Goal: Communication & Community: Answer question/provide support

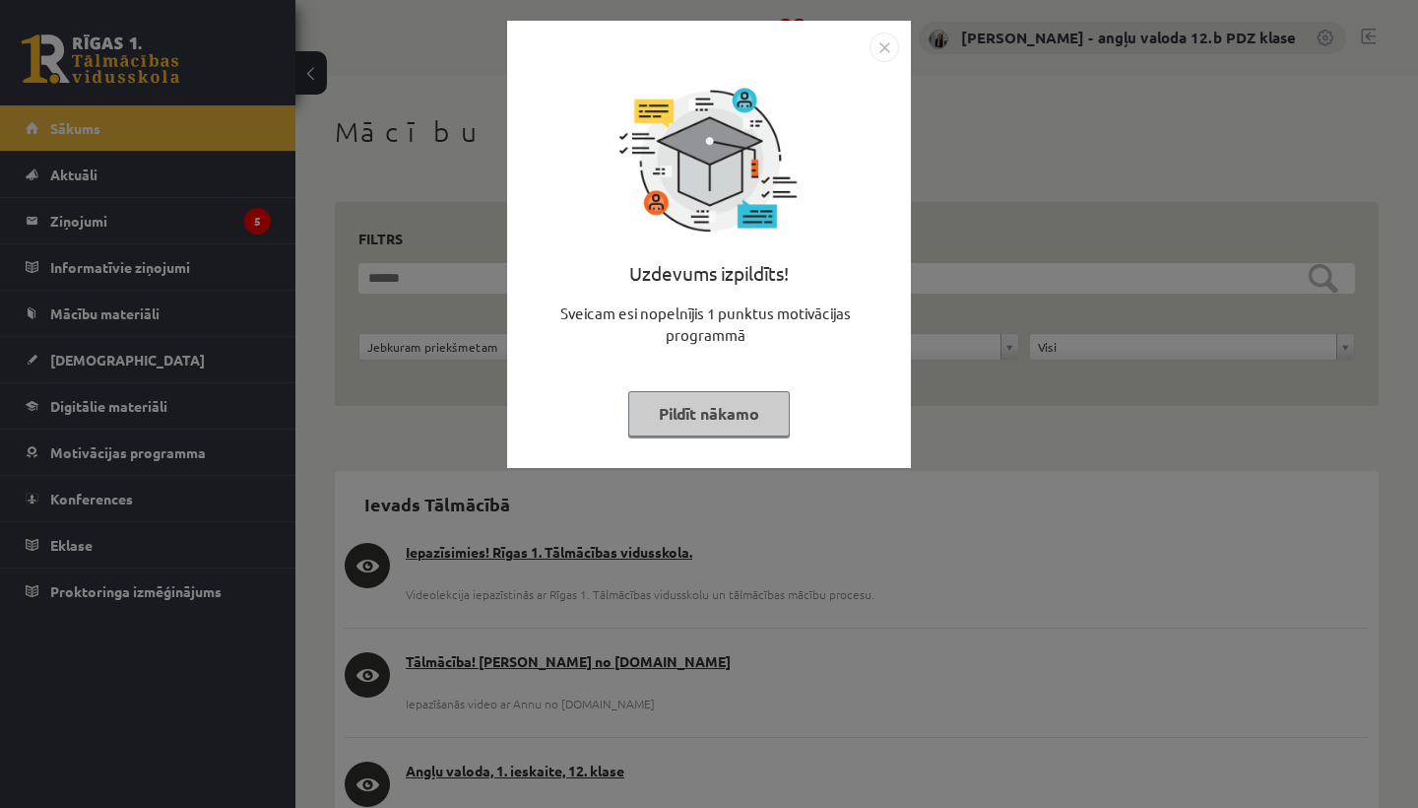
click at [885, 47] on img "Close" at bounding box center [885, 48] width 30 height 30
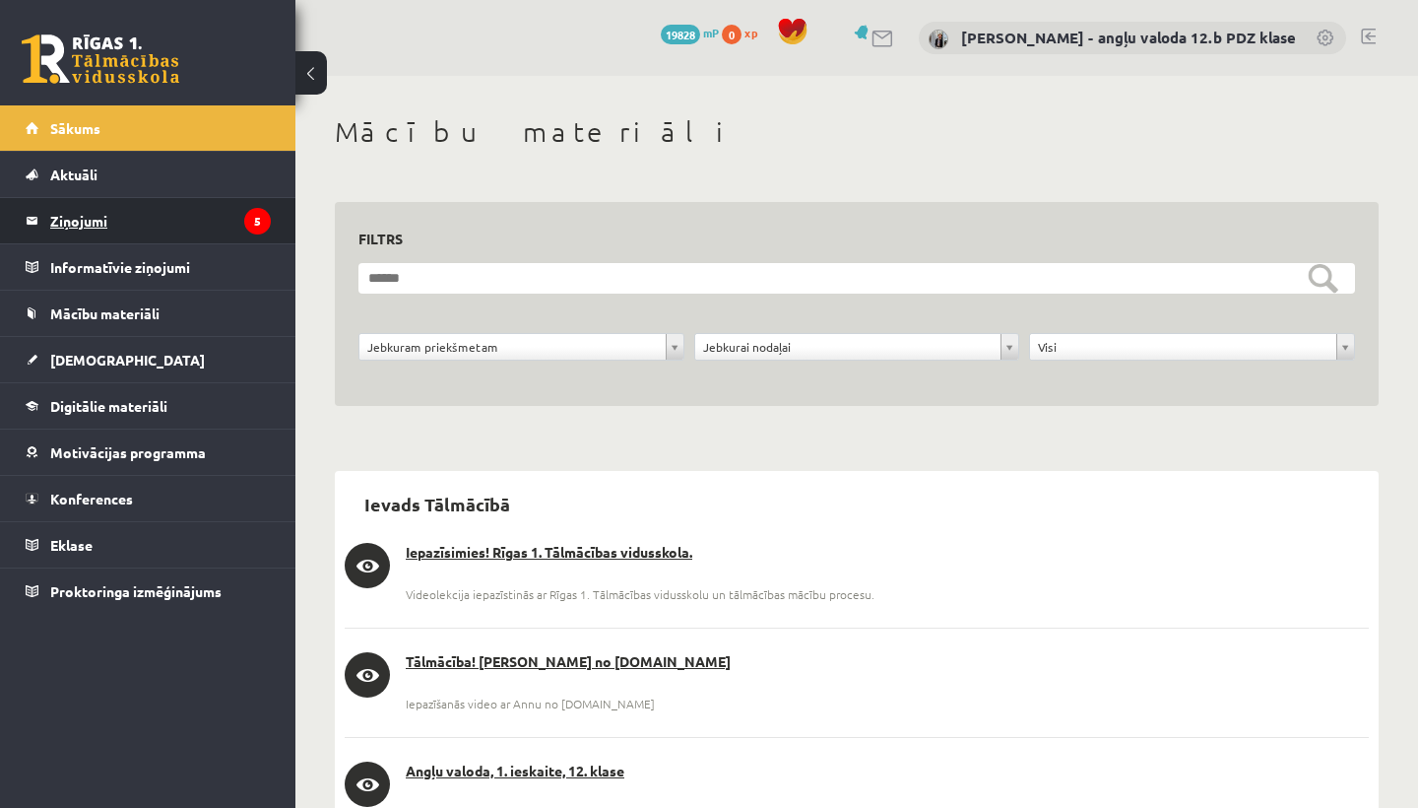
click at [99, 215] on legend "Ziņojumi 5" at bounding box center [160, 220] width 221 height 45
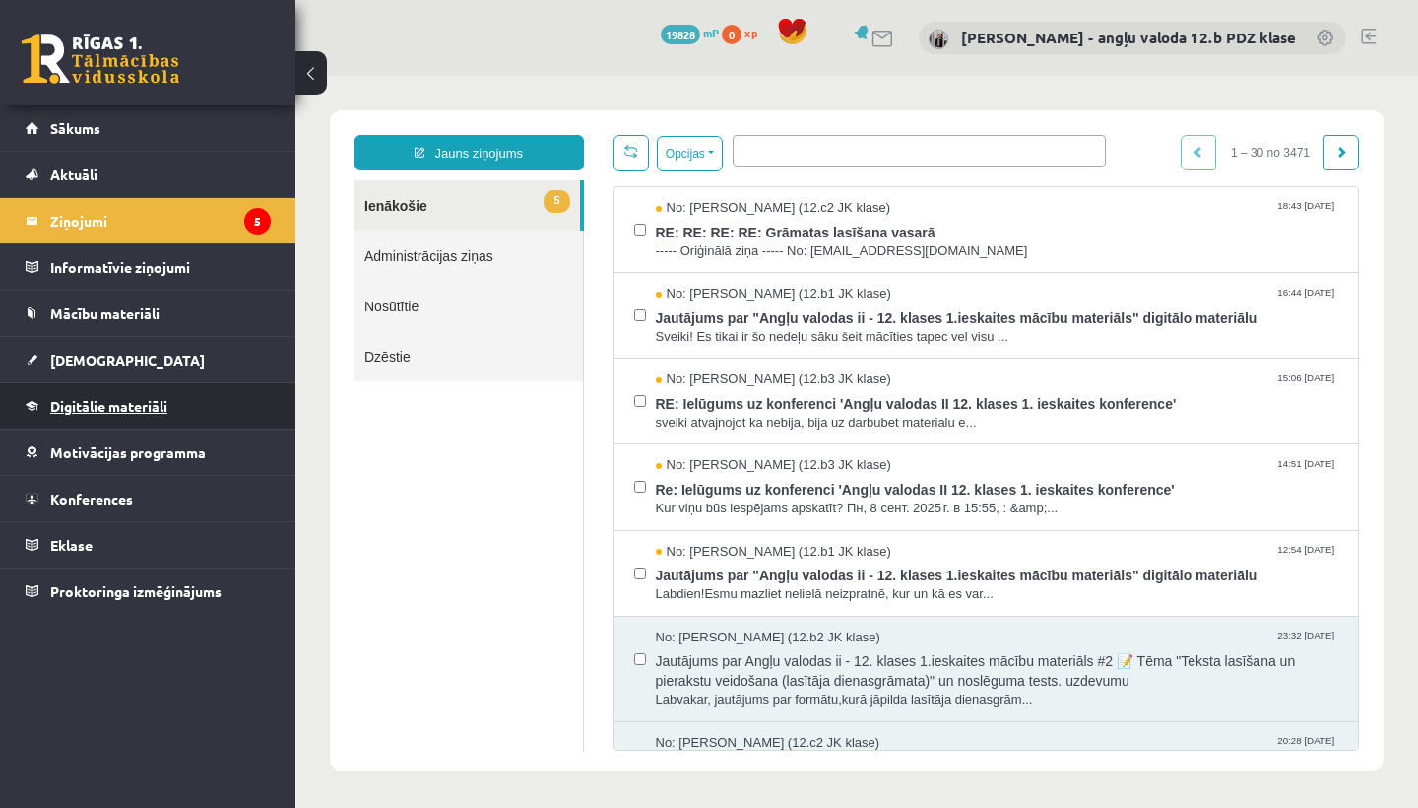
click at [110, 403] on span "Digitālie materiāli" at bounding box center [108, 406] width 117 height 18
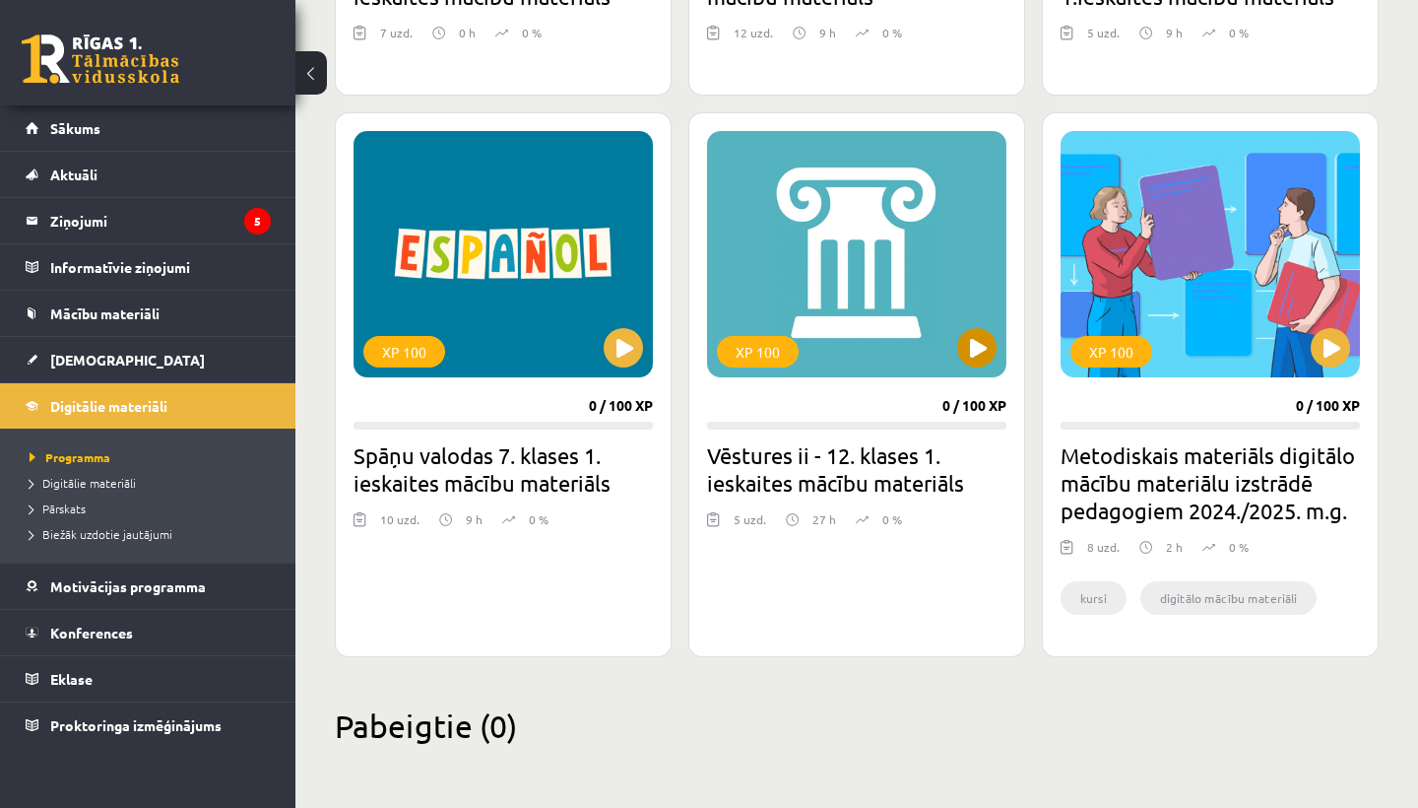
scroll to position [936, 0]
click at [124, 489] on link "Digitālie materiāli" at bounding box center [153, 483] width 246 height 18
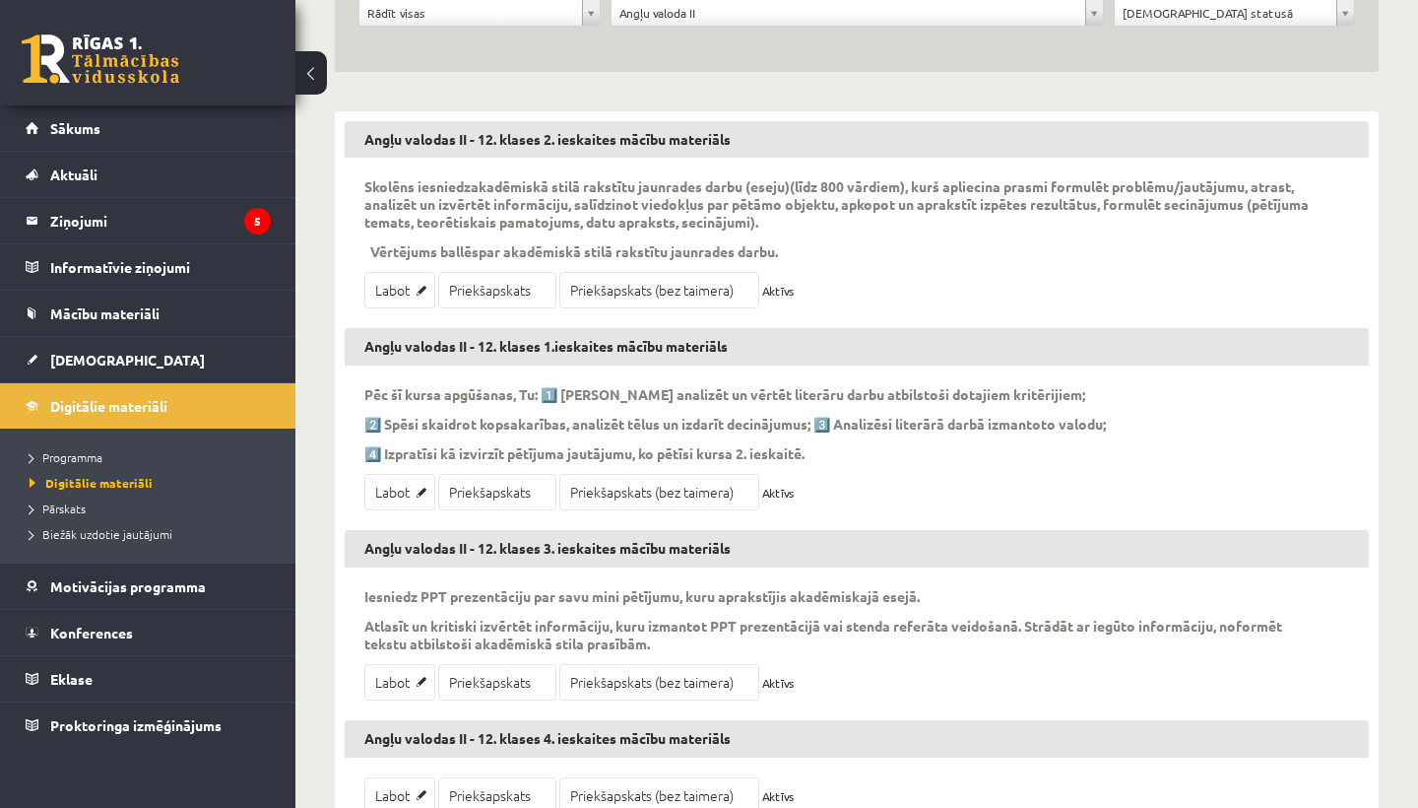
scroll to position [282, 0]
click at [523, 484] on link "Priekšapskats" at bounding box center [497, 490] width 118 height 36
click at [96, 218] on legend "Ziņojumi 5" at bounding box center [160, 220] width 221 height 45
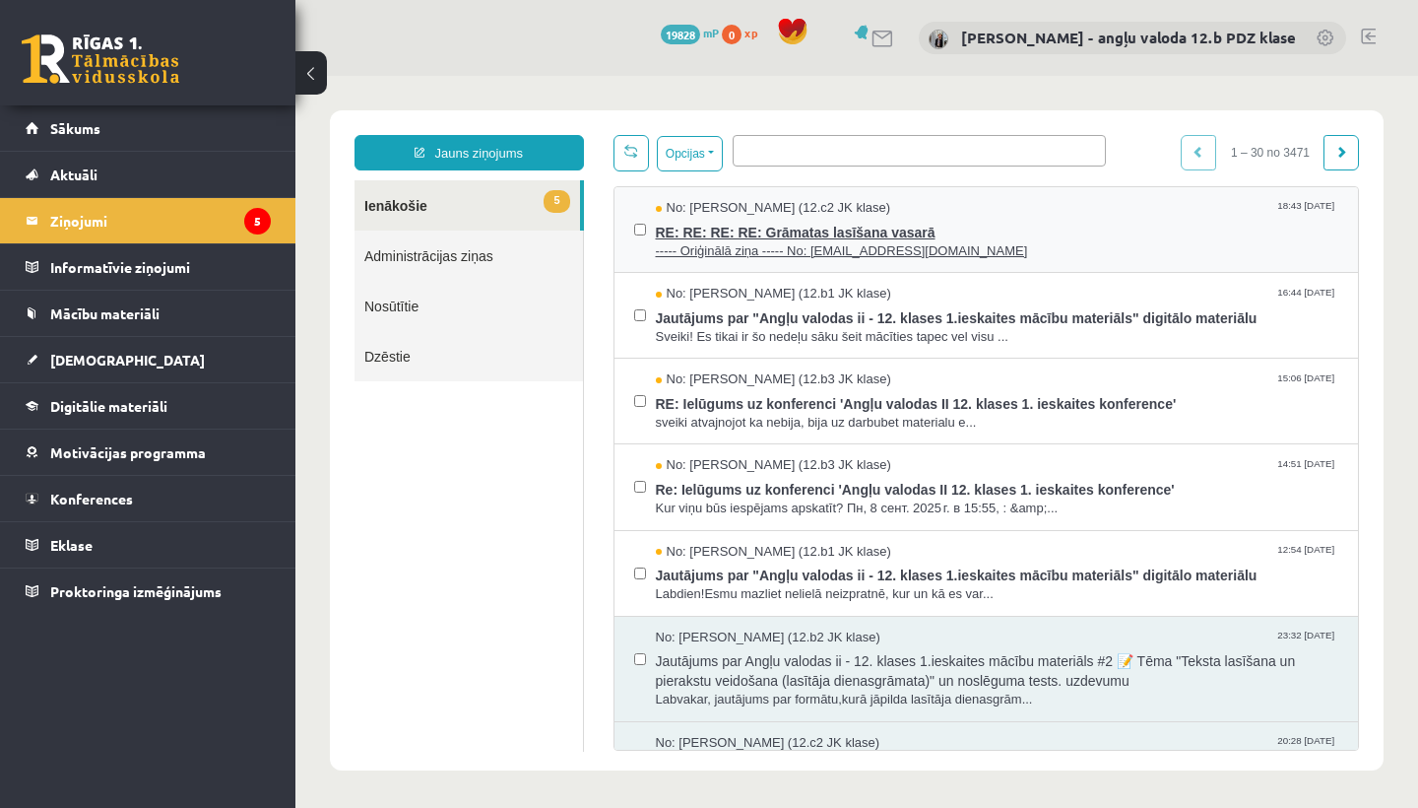
click at [810, 225] on span "RE: RE: RE: RE: Grāmatas lasīšana vasarā" at bounding box center [998, 230] width 684 height 25
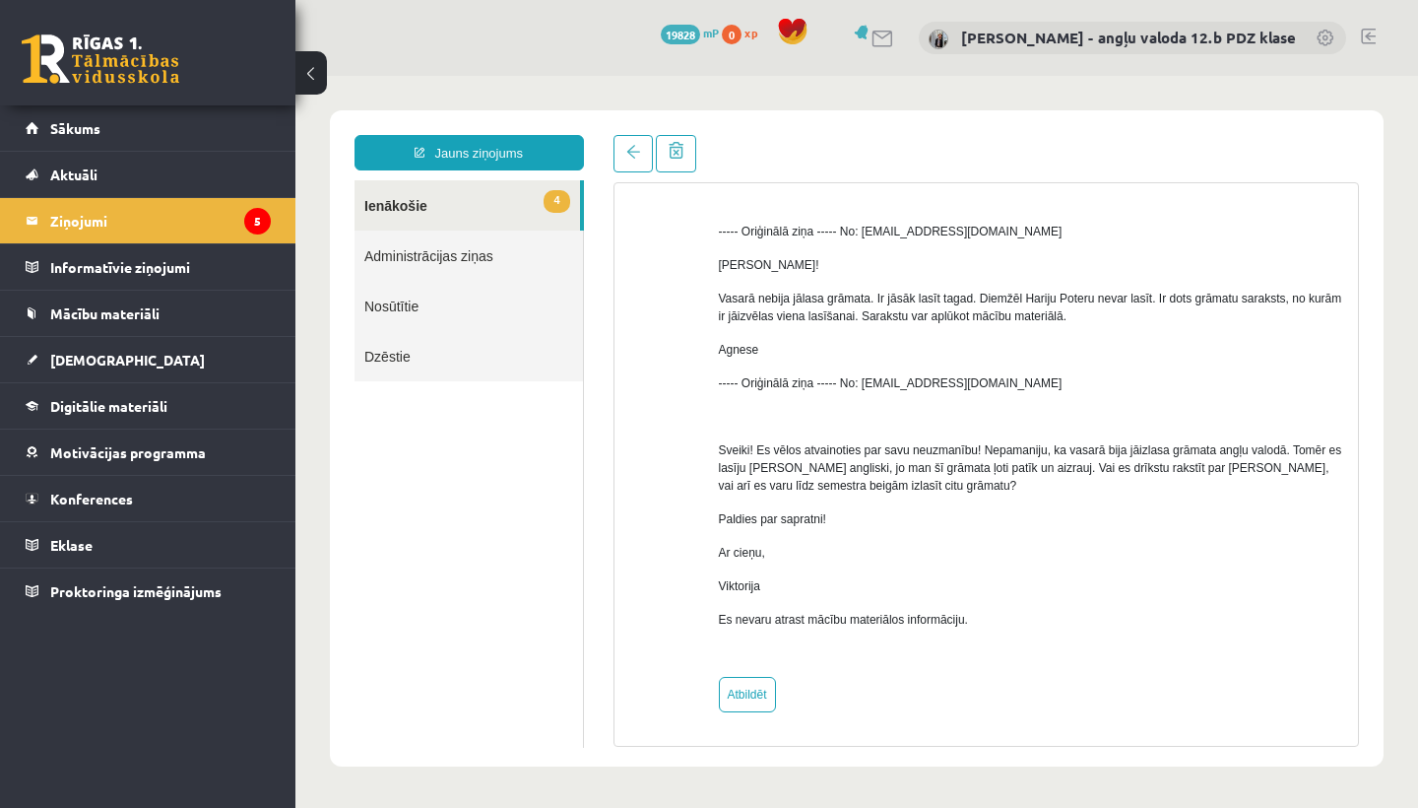
scroll to position [506, 0]
click at [756, 697] on link "Atbildēt" at bounding box center [747, 694] width 57 height 35
type input "**********"
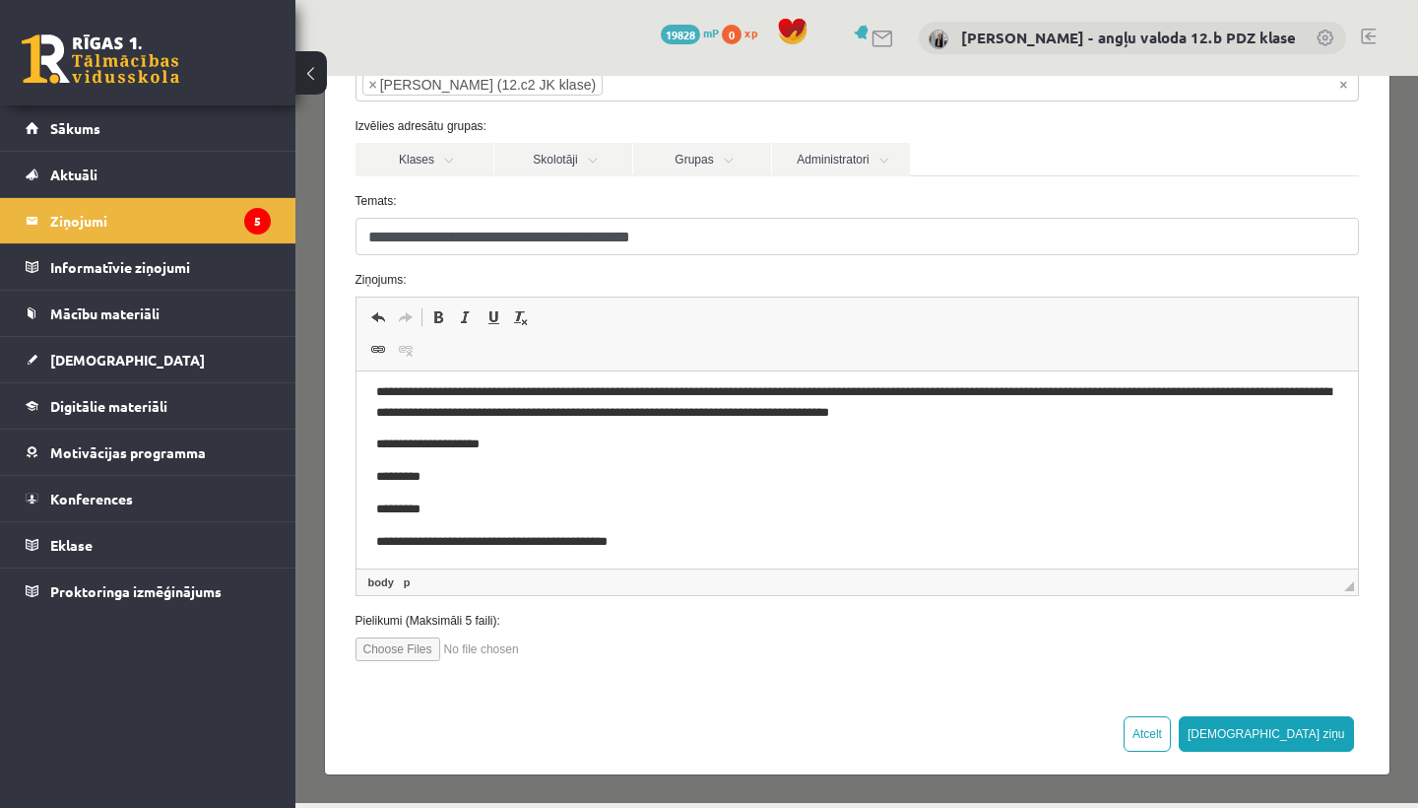
scroll to position [144, 0]
click at [1322, 737] on button "Sūtīt ziņu" at bounding box center [1266, 734] width 175 height 35
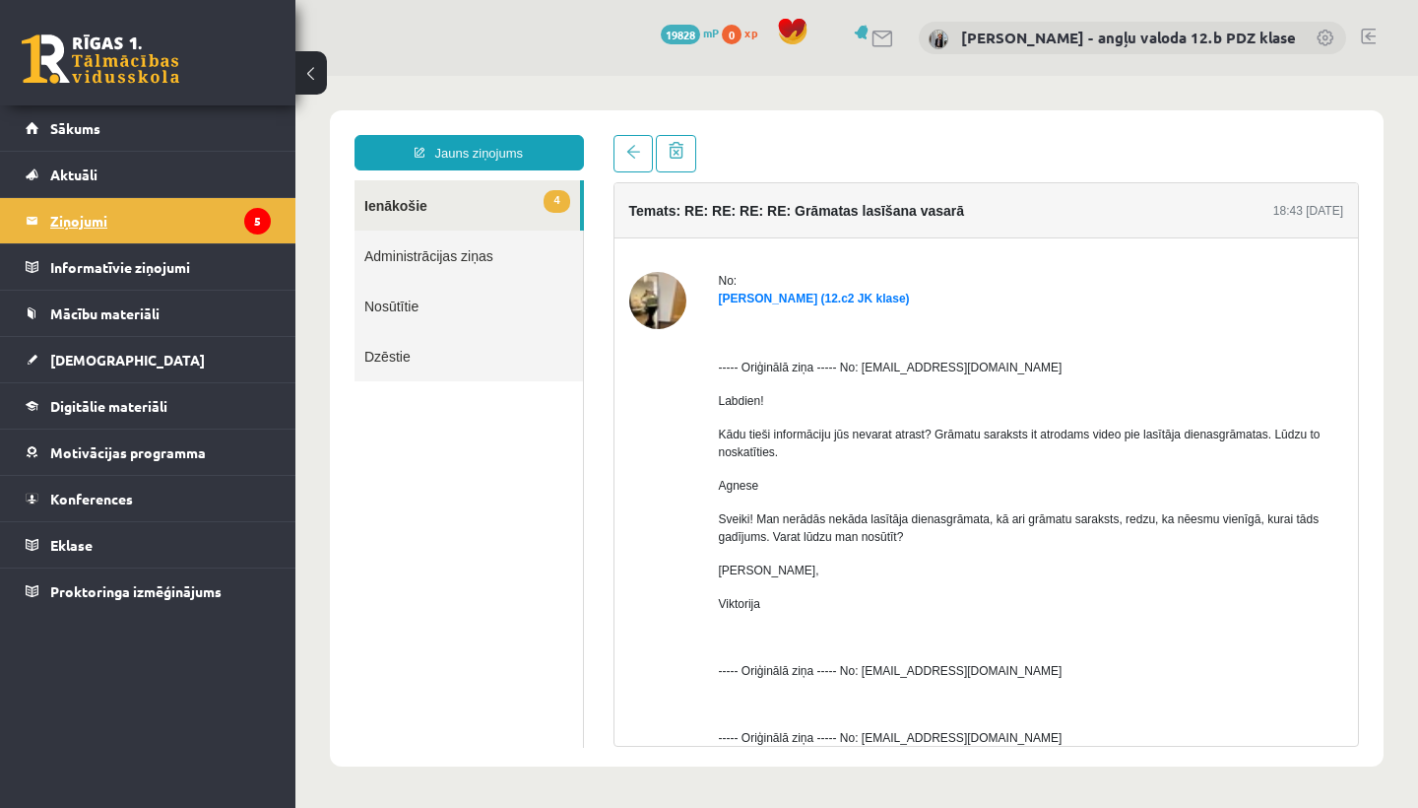
scroll to position [0, 0]
click at [107, 223] on legend "Ziņojumi 5" at bounding box center [160, 220] width 221 height 45
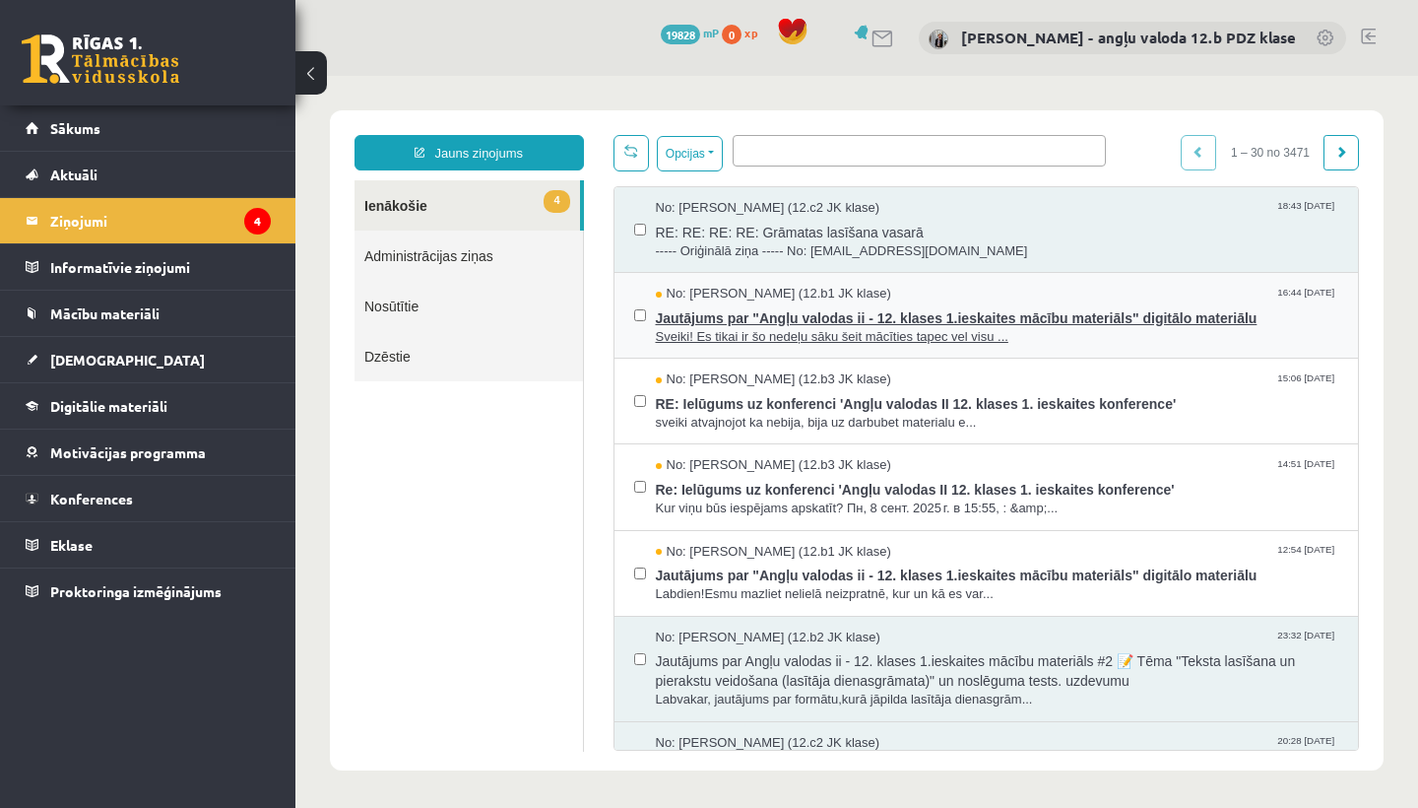
click at [747, 312] on span "Jautājums par "Angļu valodas ii - 12. klases 1.ieskaites mācību materiāls" digi…" at bounding box center [998, 315] width 684 height 25
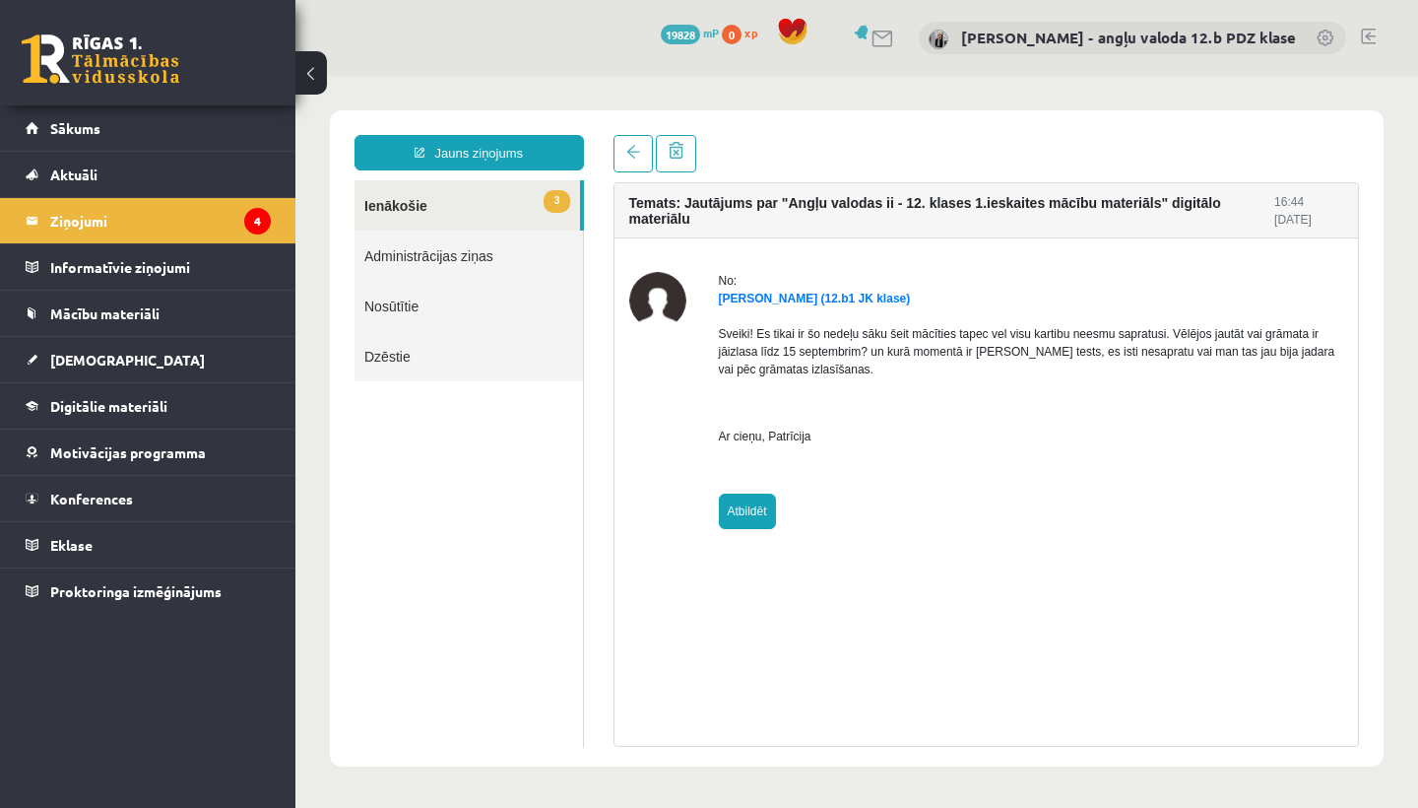
click at [759, 510] on link "Atbildēt" at bounding box center [747, 510] width 57 height 35
type input "**********"
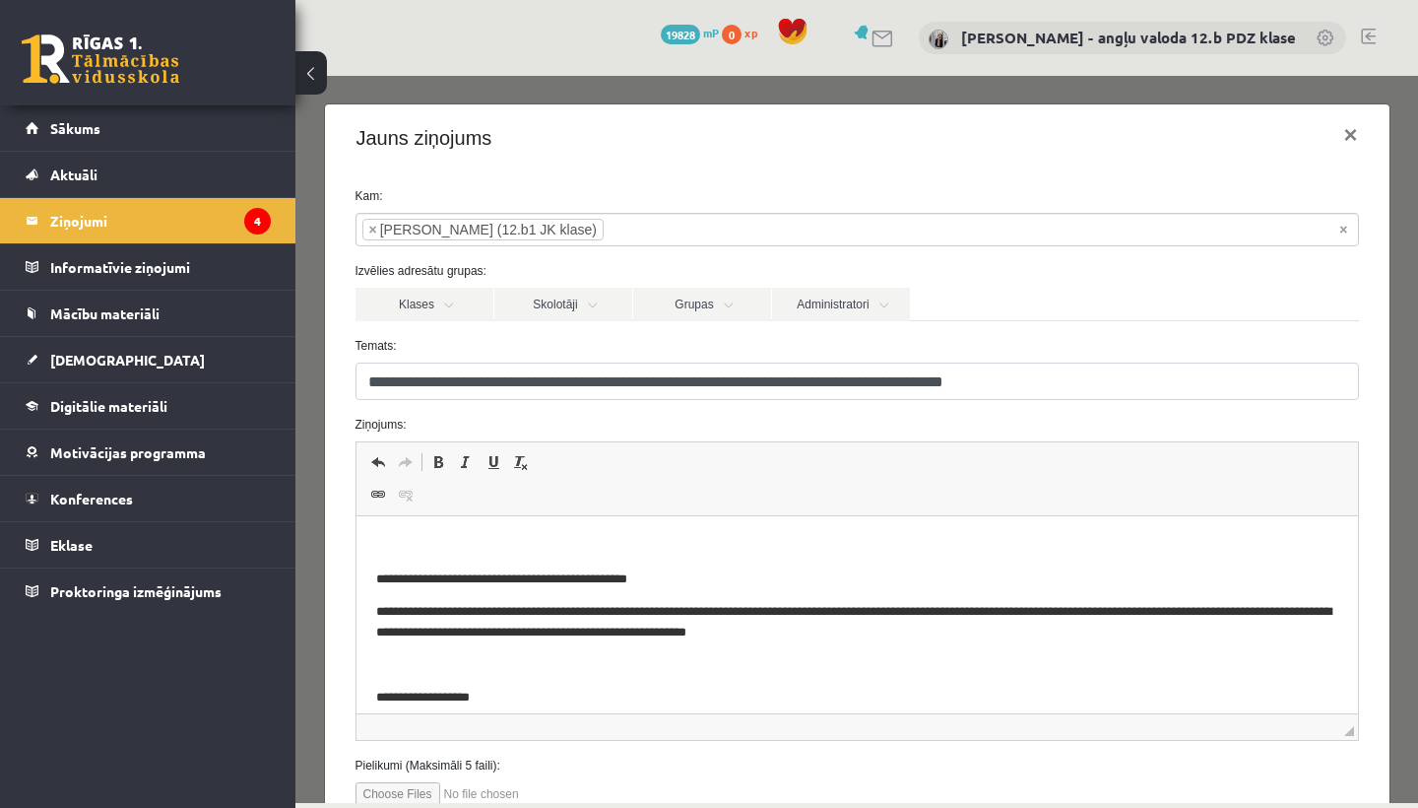
click at [386, 521] on html "**********" at bounding box center [857, 621] width 1002 height 211
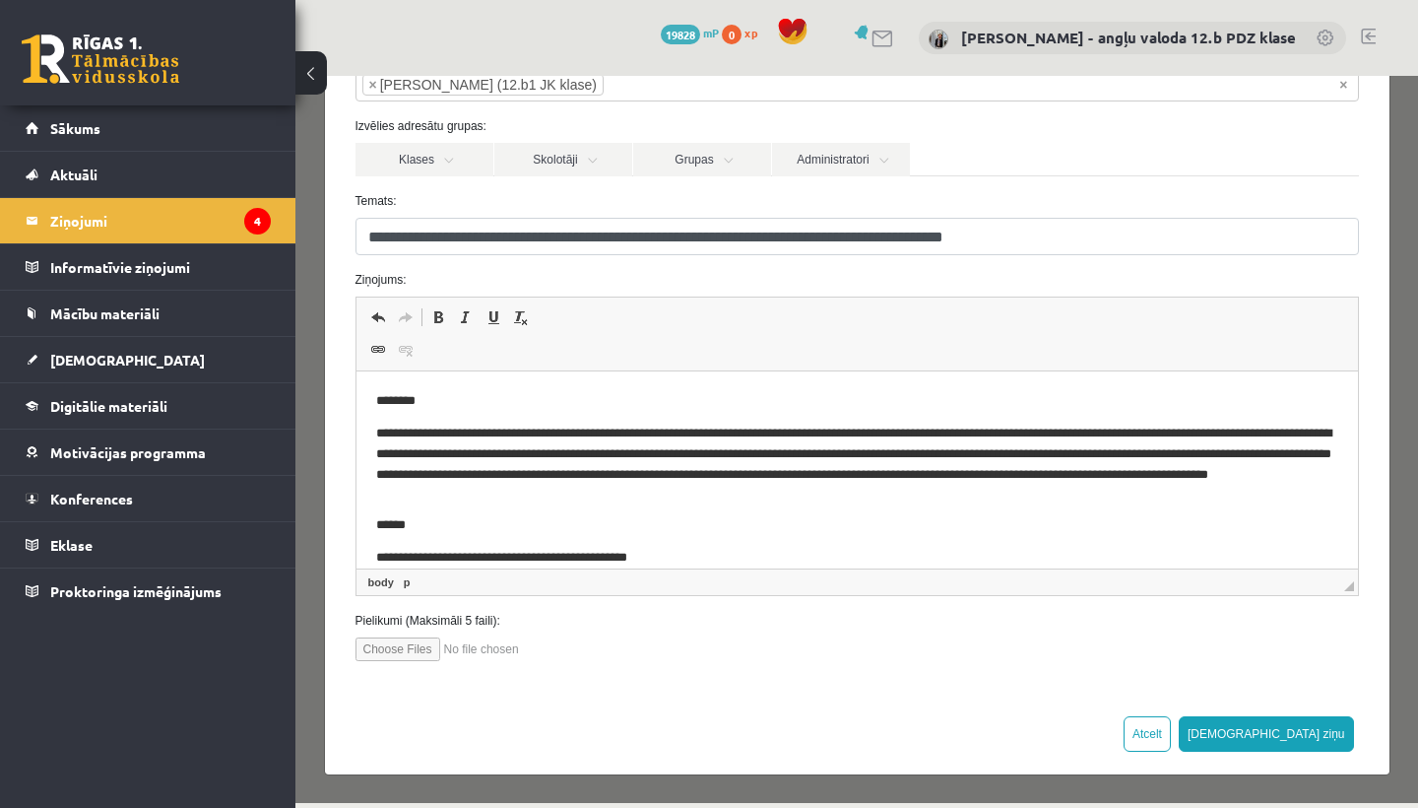
scroll to position [144, 0]
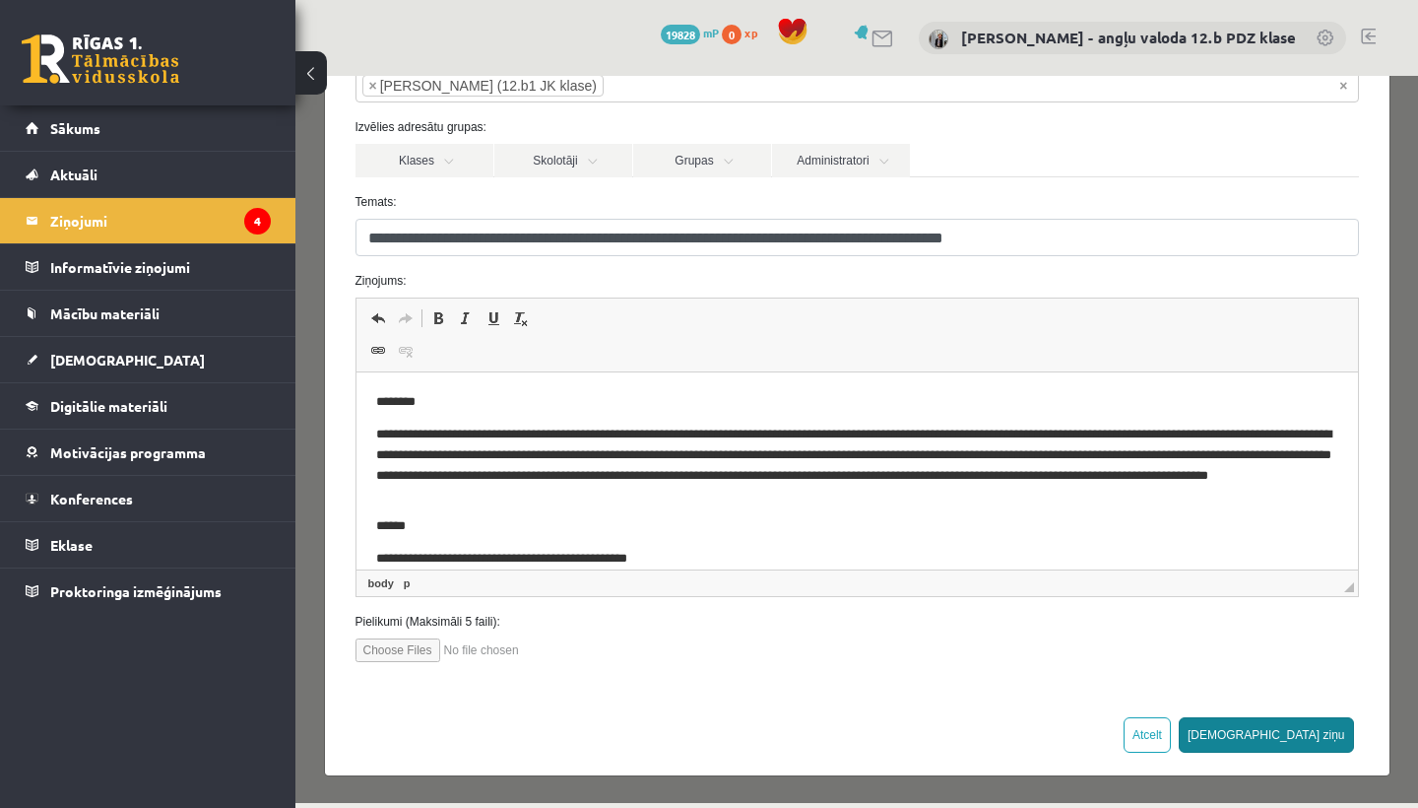
click at [1318, 737] on button "Sūtīt ziņu" at bounding box center [1266, 734] width 175 height 35
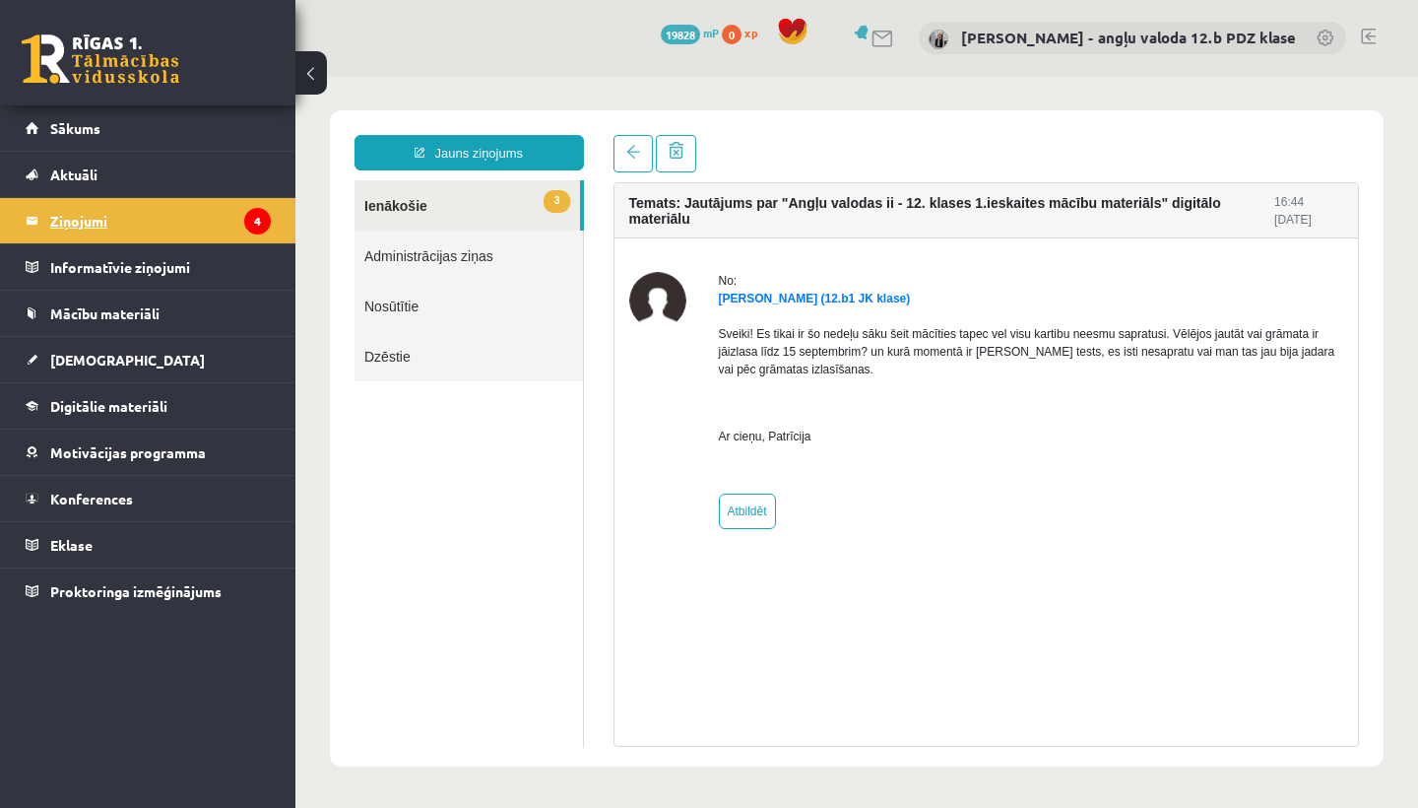
scroll to position [0, 0]
click at [64, 225] on legend "Ziņojumi 4" at bounding box center [160, 220] width 221 height 45
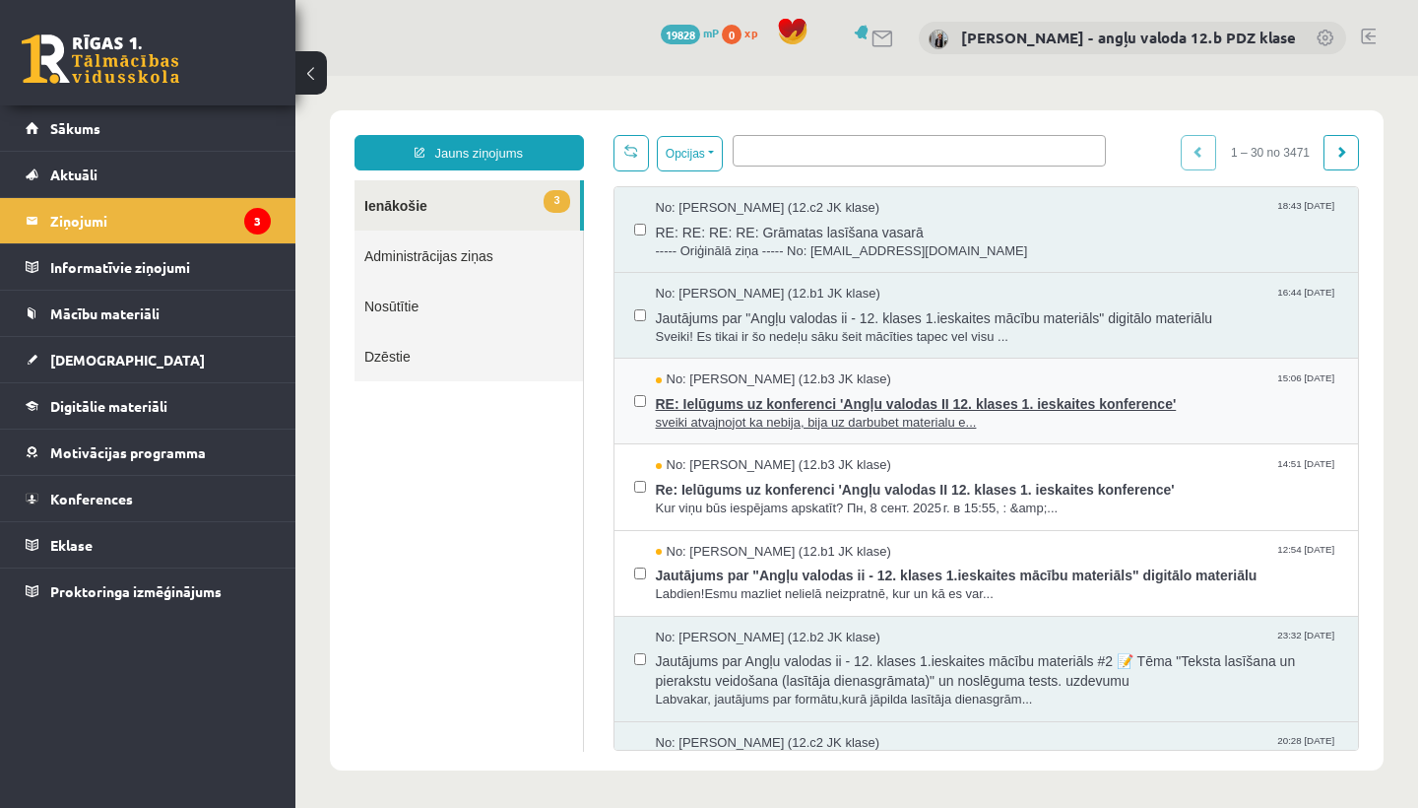
click at [784, 408] on span "RE: Ielūgums uz konferenci 'Angļu valodas II 12. klases 1. ieskaites konference'" at bounding box center [998, 401] width 684 height 25
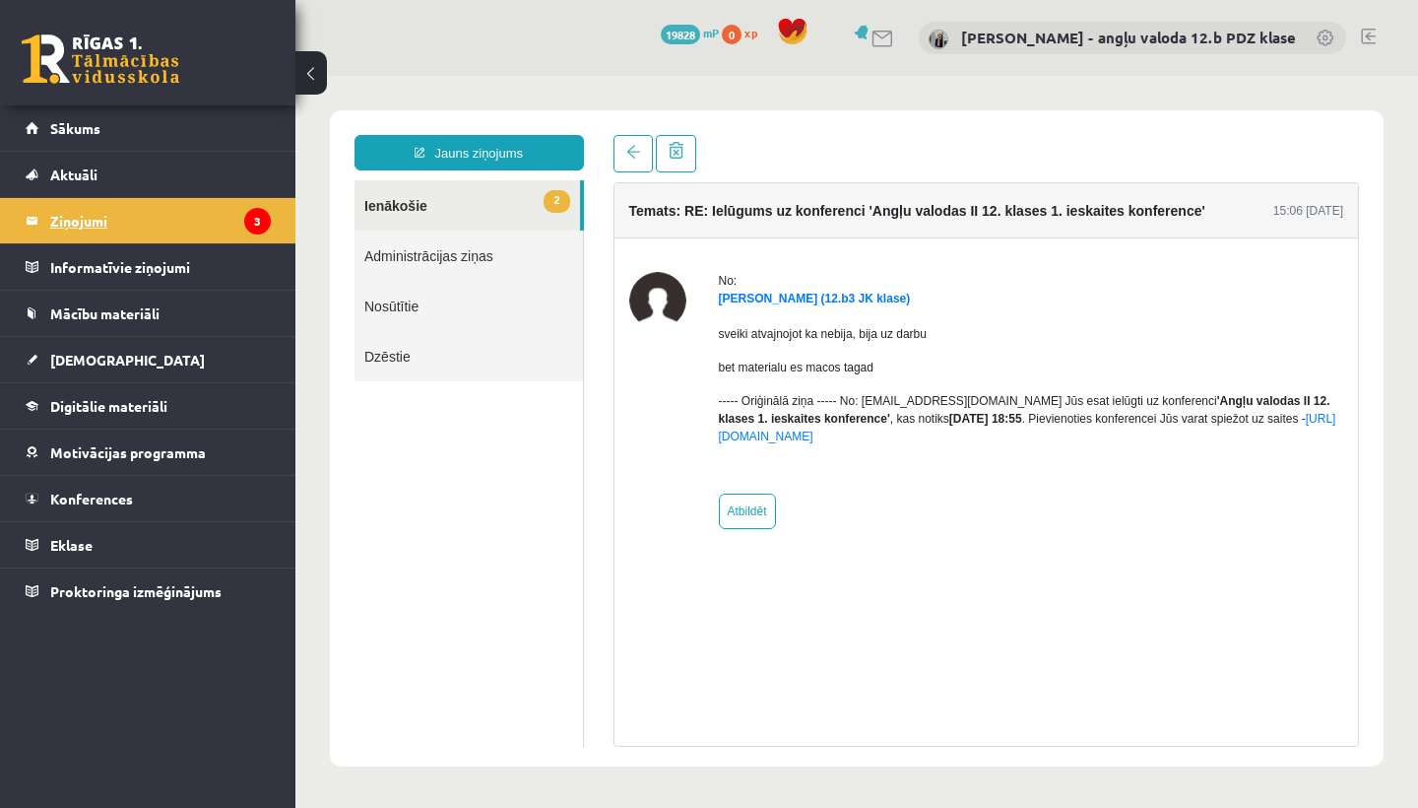
click at [76, 229] on legend "Ziņojumi 3" at bounding box center [160, 220] width 221 height 45
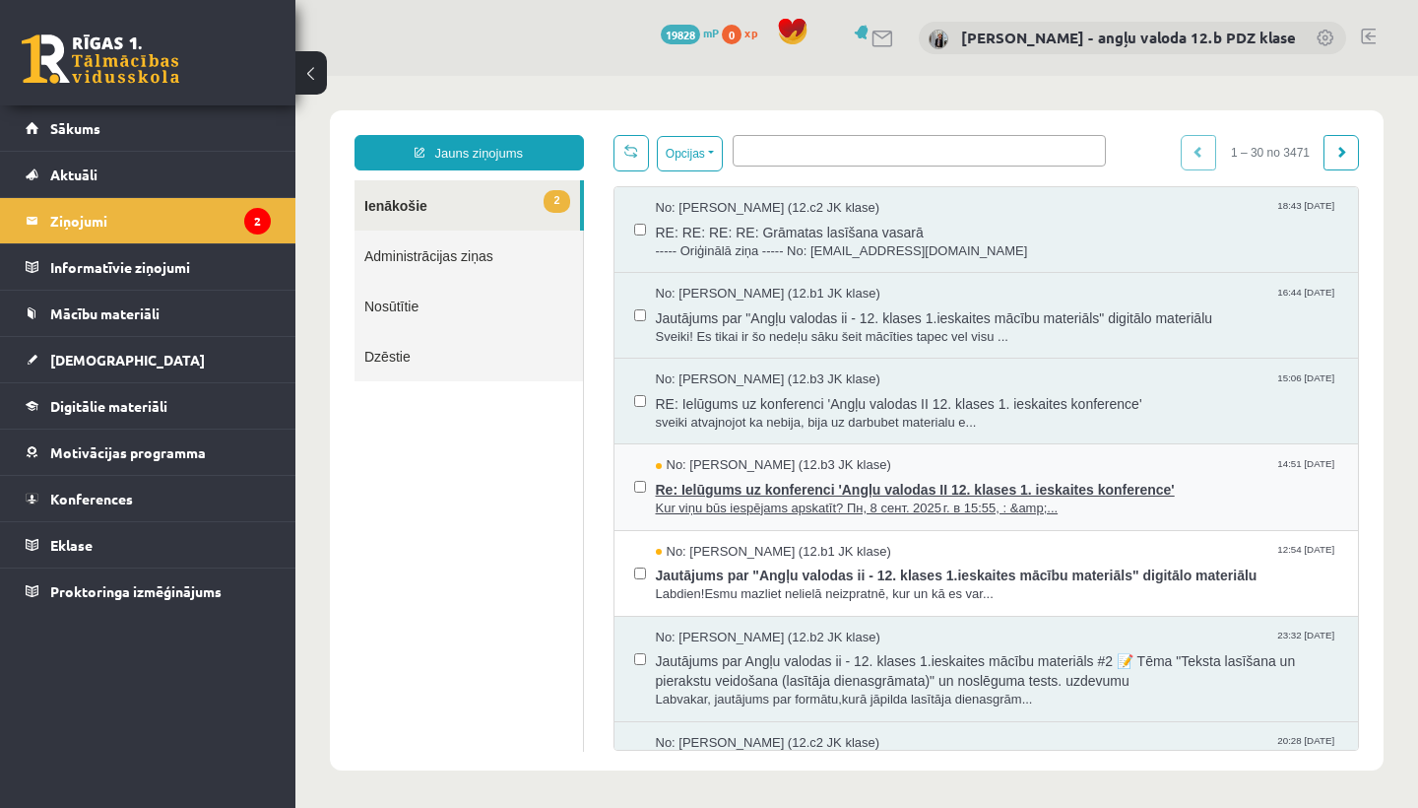
click at [723, 475] on span "Re: Ielūgums uz konferenci 'Angļu valodas II 12. klases 1. ieskaites konference'" at bounding box center [998, 487] width 684 height 25
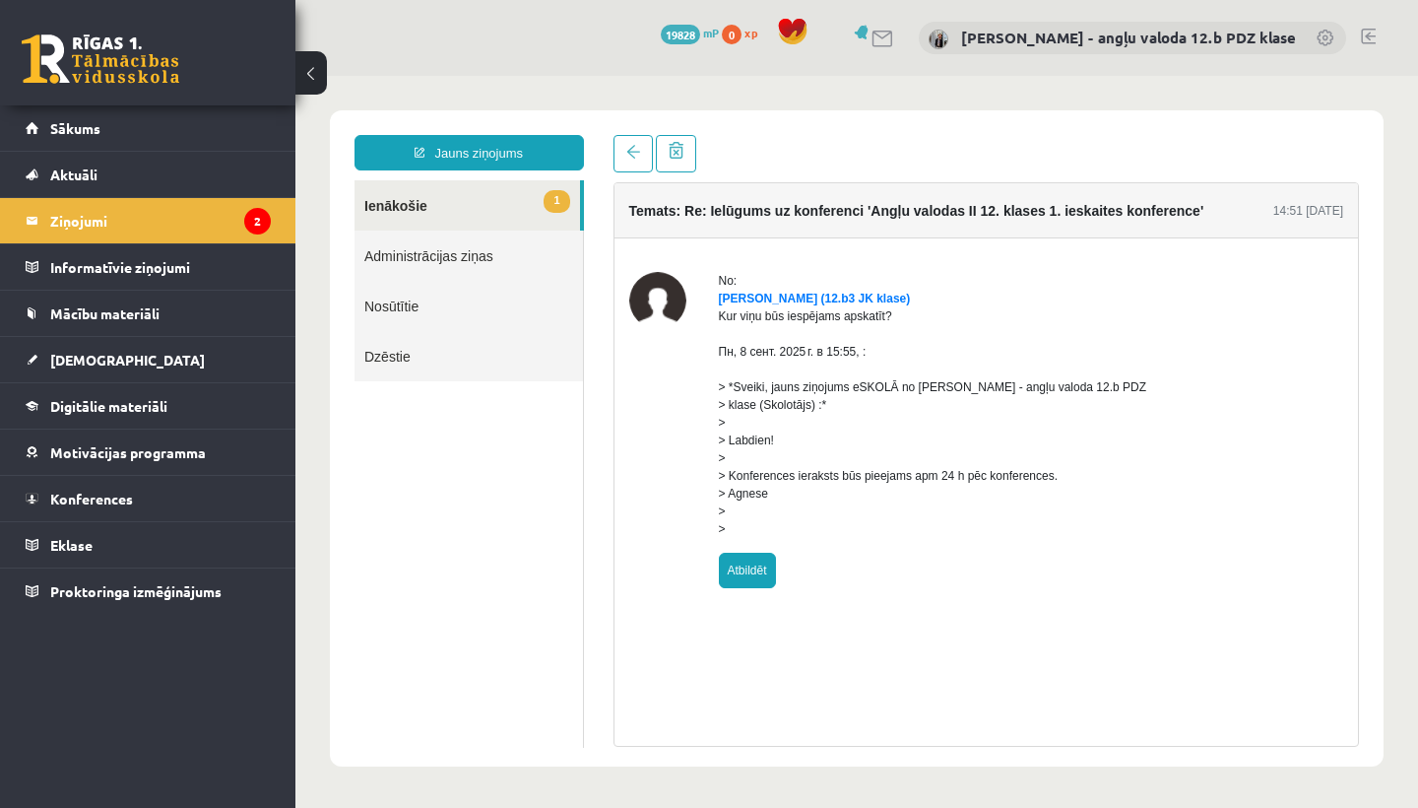
click at [746, 587] on link "Atbildēt" at bounding box center [747, 570] width 57 height 35
type input "**********"
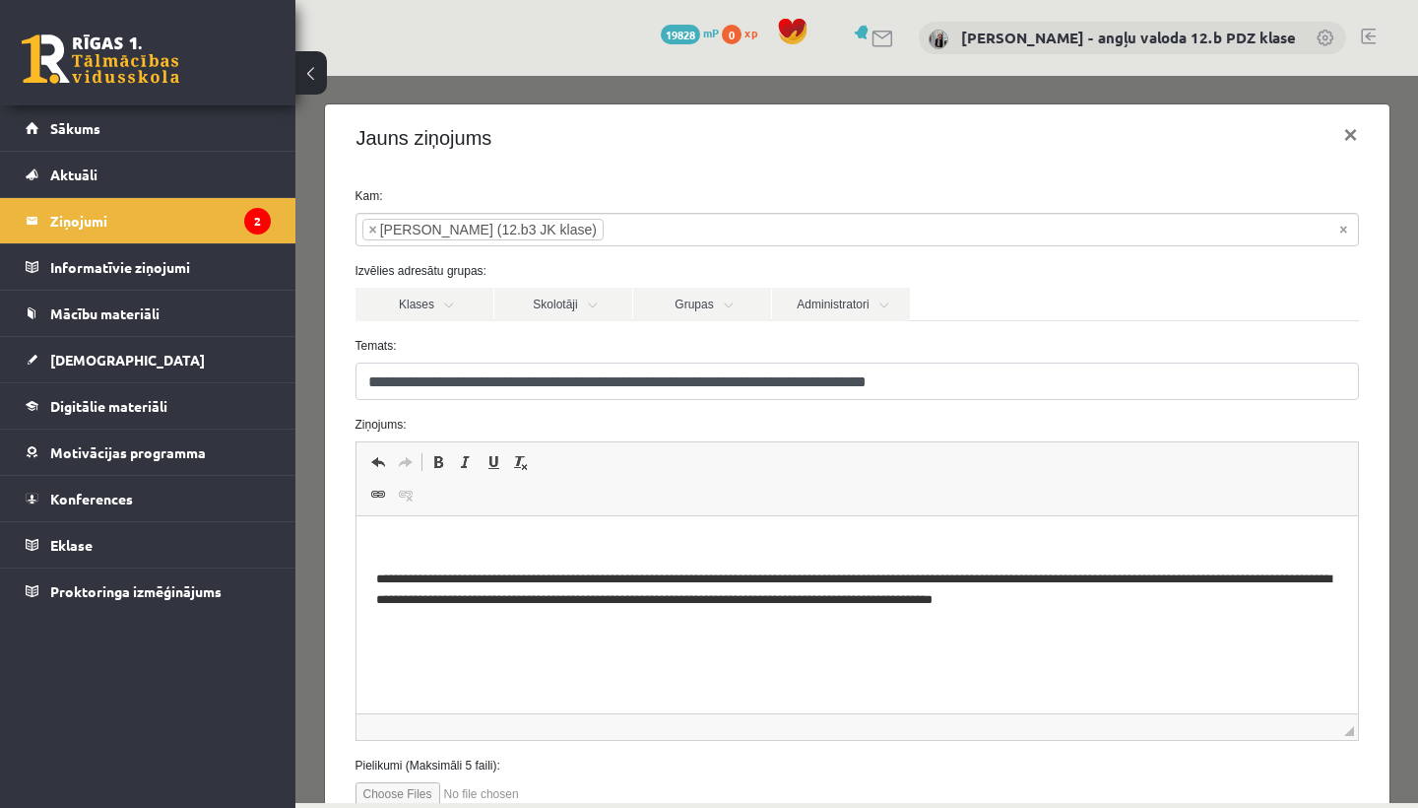
click at [393, 546] on p "Rich Text Editor, wiswyg-editor-47024985430240-1757438436-12" at bounding box center [856, 546] width 962 height 21
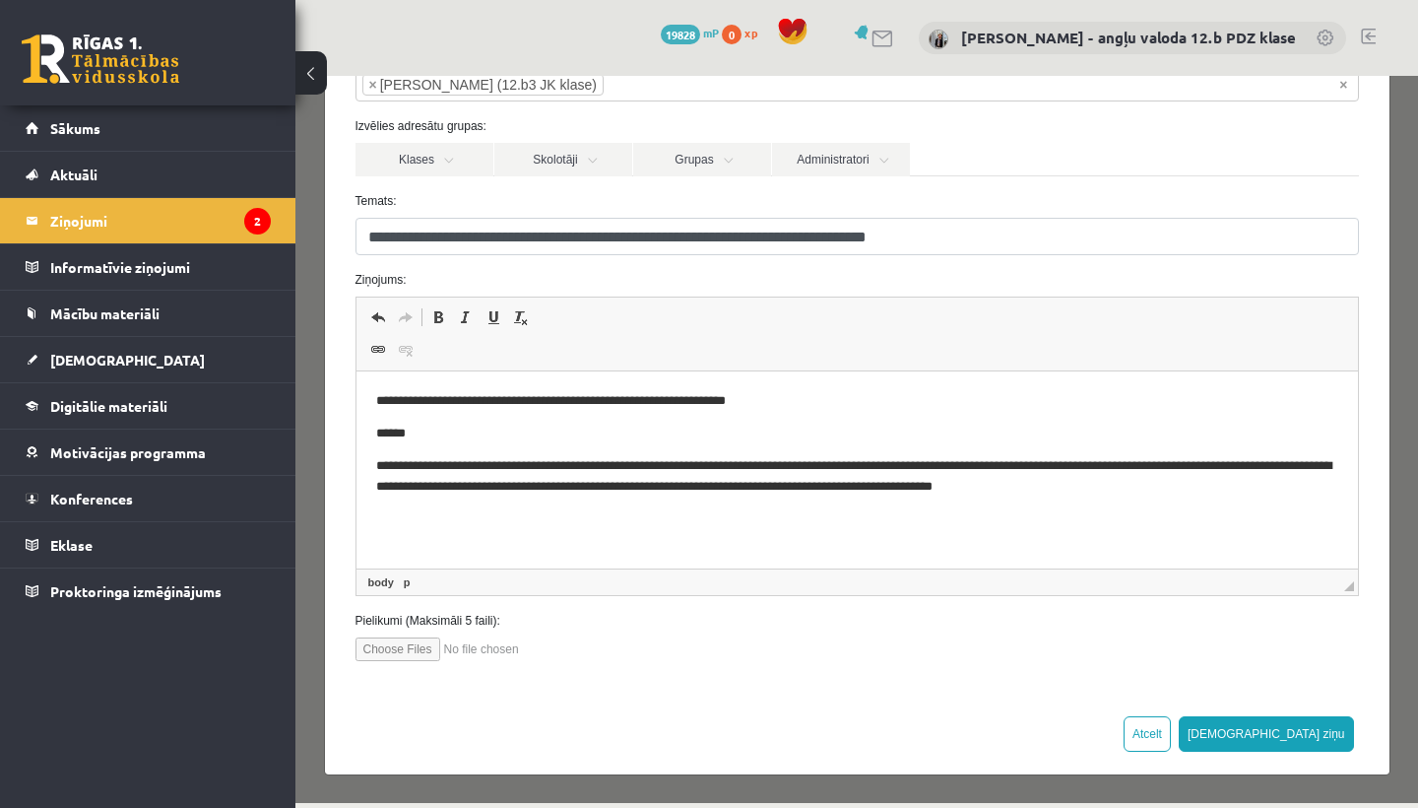
scroll to position [144, 0]
click at [1337, 730] on button "Sūtīt ziņu" at bounding box center [1266, 734] width 175 height 35
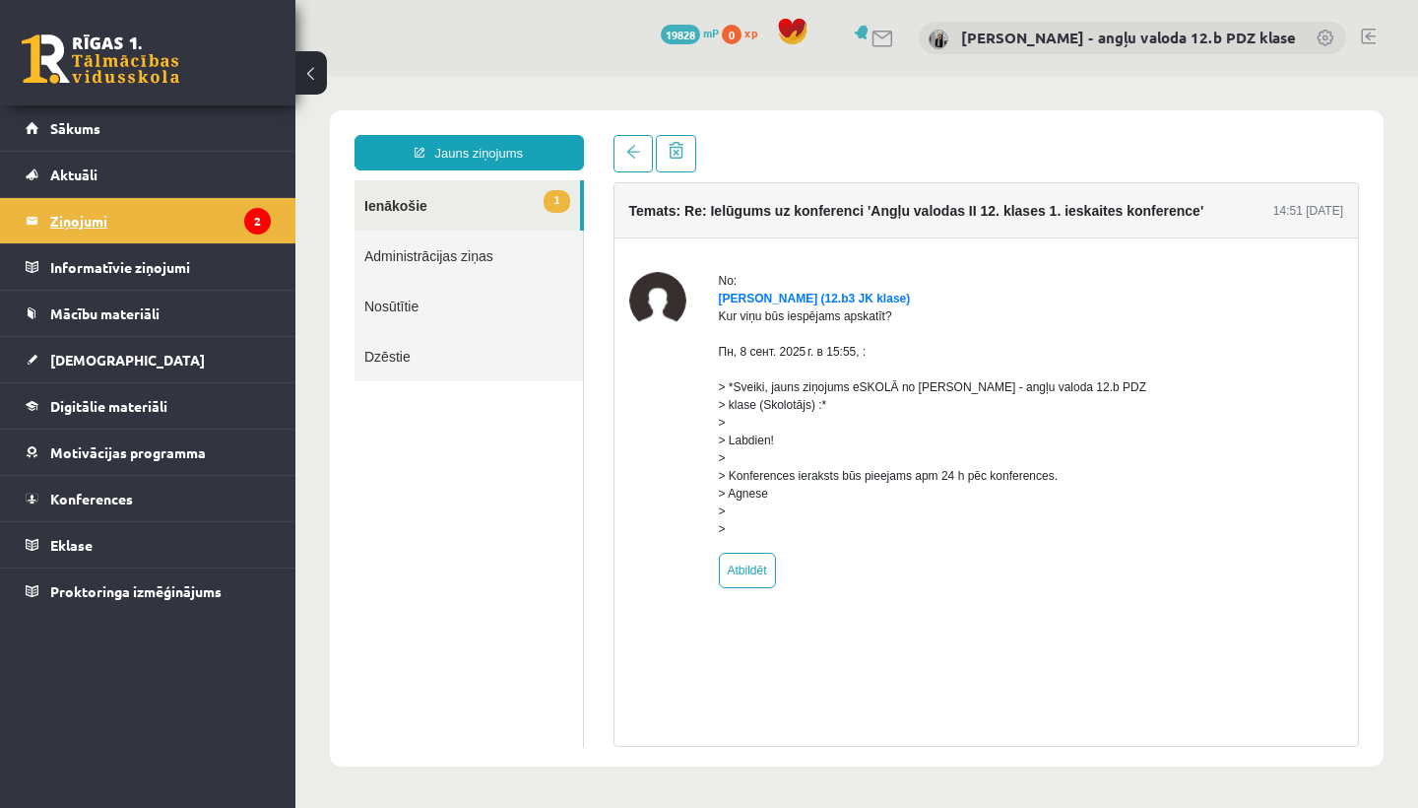
scroll to position [0, 0]
click at [89, 214] on legend "Ziņojumi 2" at bounding box center [160, 220] width 221 height 45
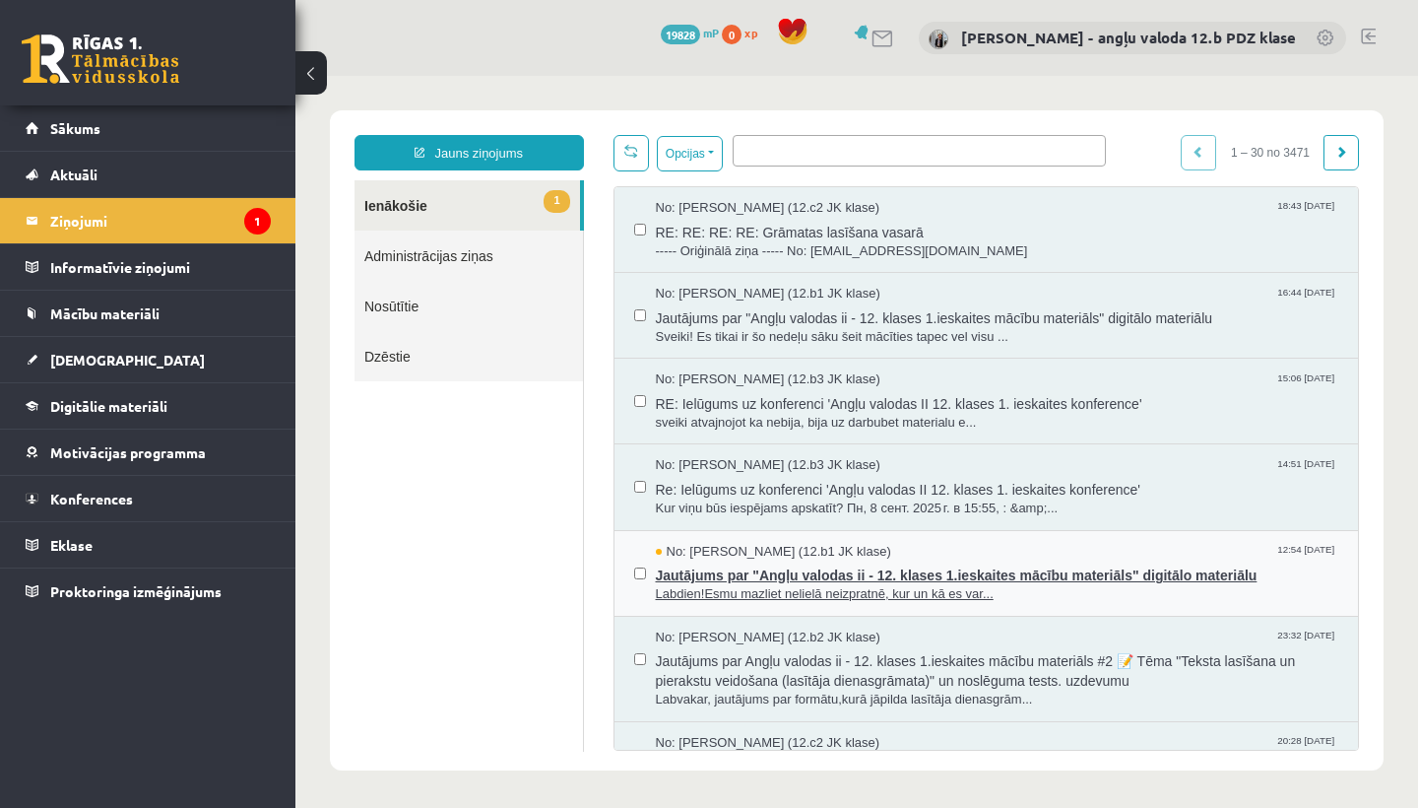
click at [800, 543] on span "No: Denīza Bērziņa (12.b1 JK klase)" at bounding box center [773, 552] width 235 height 19
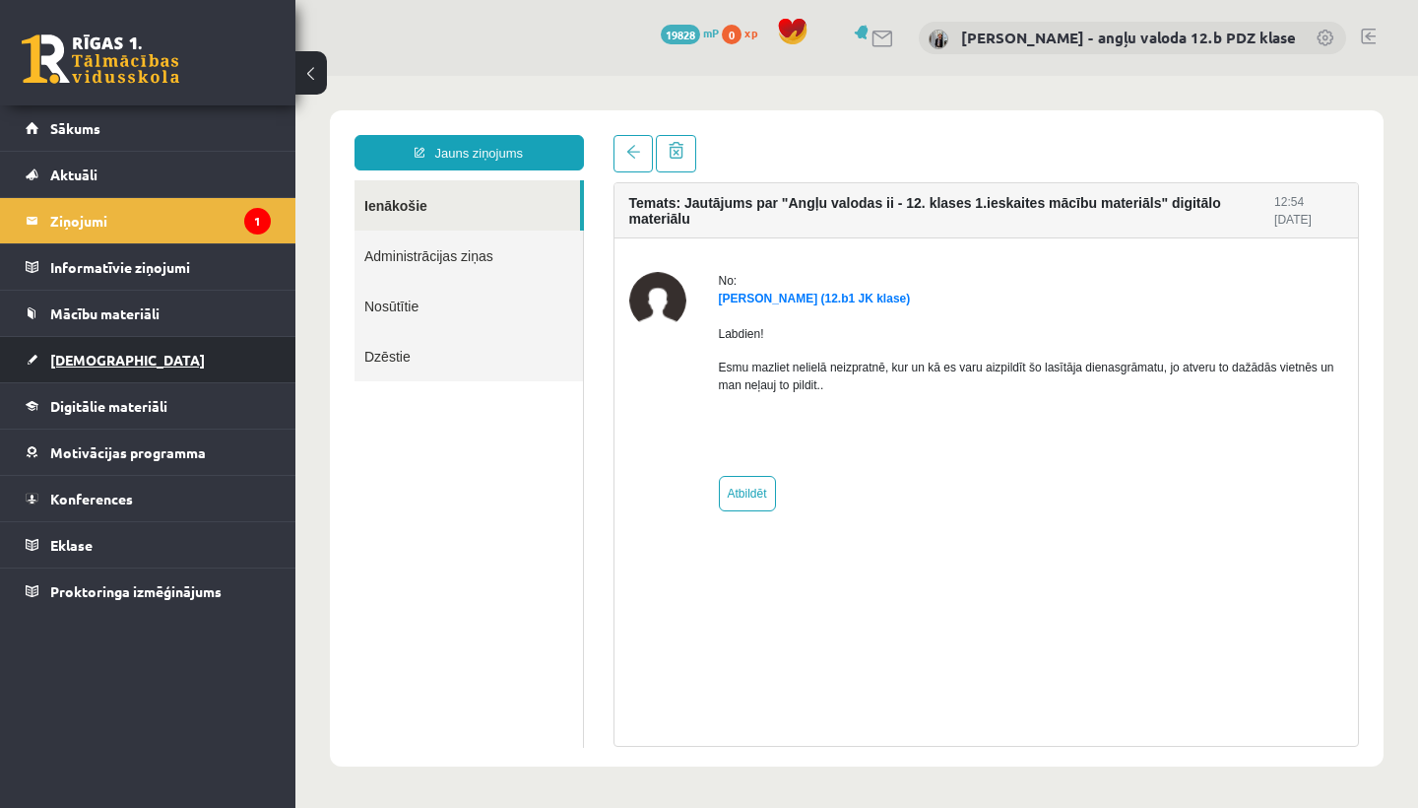
click at [82, 367] on link "[DEMOGRAPHIC_DATA]" at bounding box center [148, 359] width 245 height 45
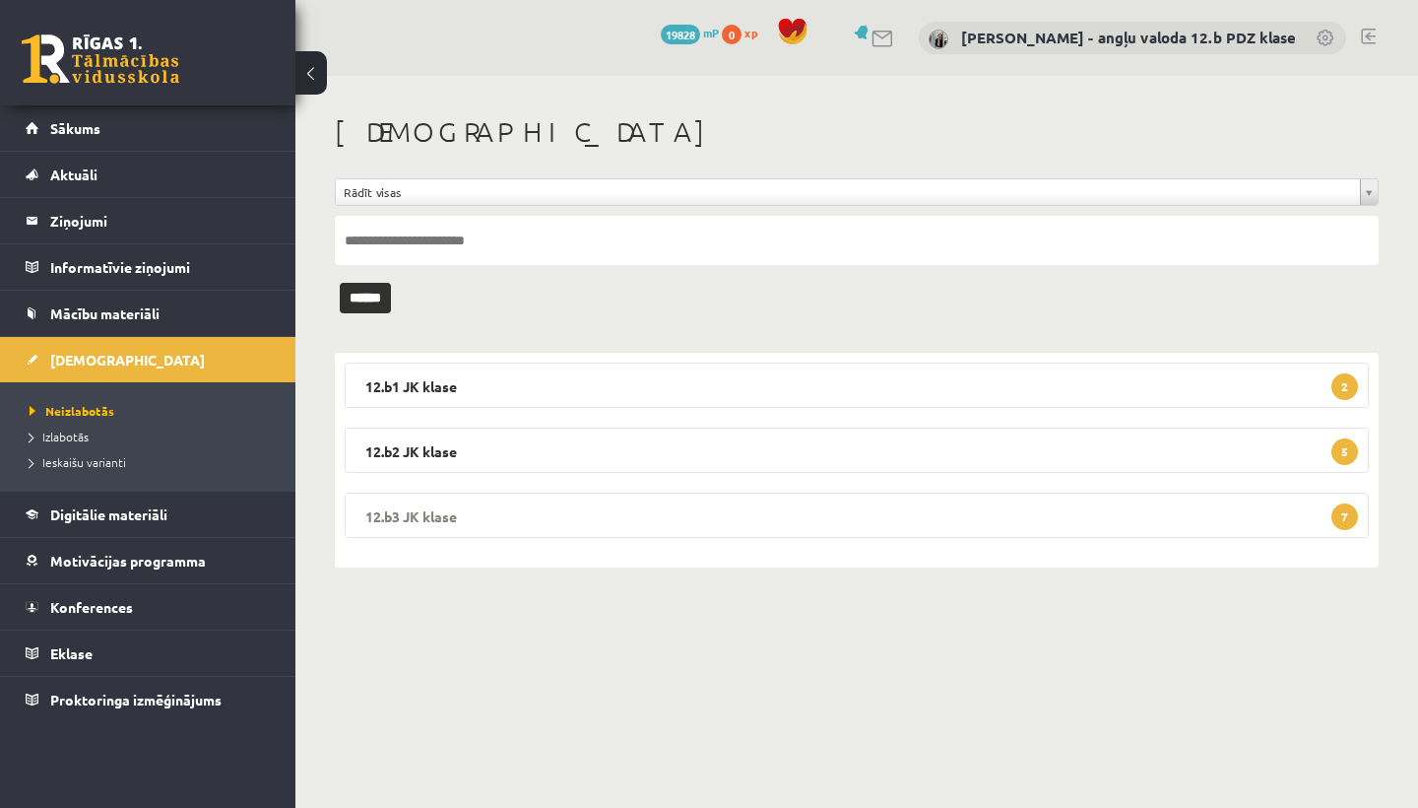
click at [791, 504] on legend "12.b3 JK klase 7" at bounding box center [857, 514] width 1024 height 45
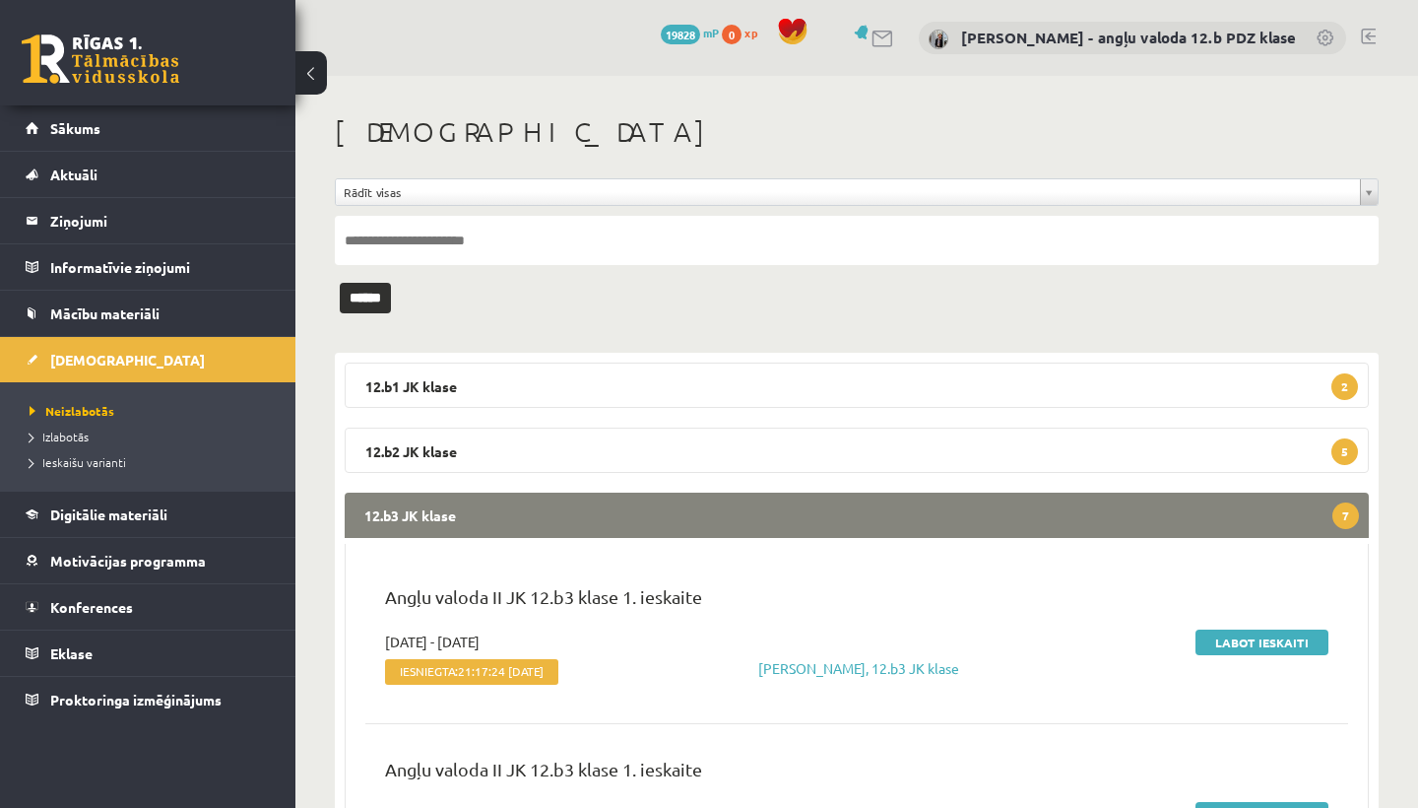
click at [879, 521] on legend "12.b3 JK klase 7" at bounding box center [857, 514] width 1024 height 45
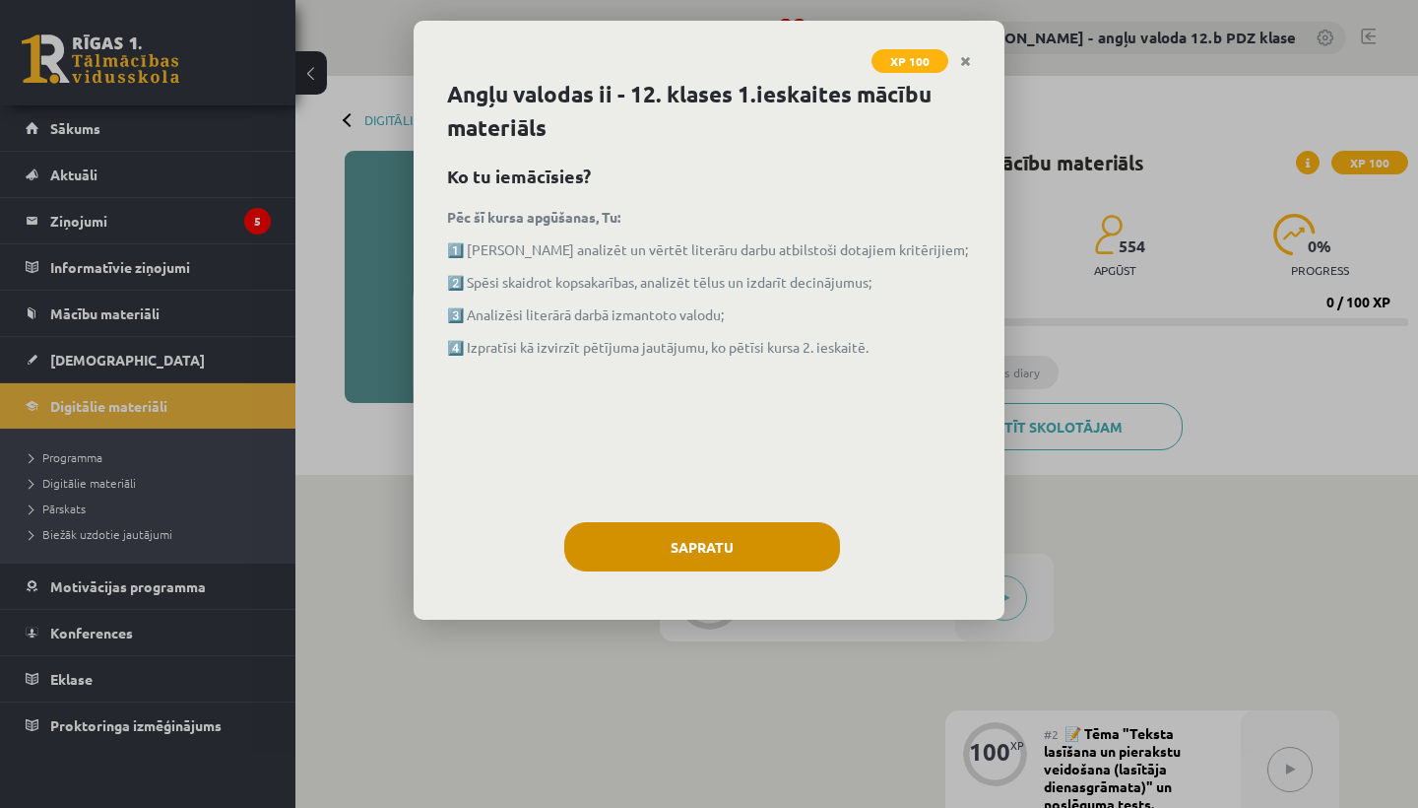
click at [727, 553] on button "Sapratu" at bounding box center [702, 546] width 276 height 49
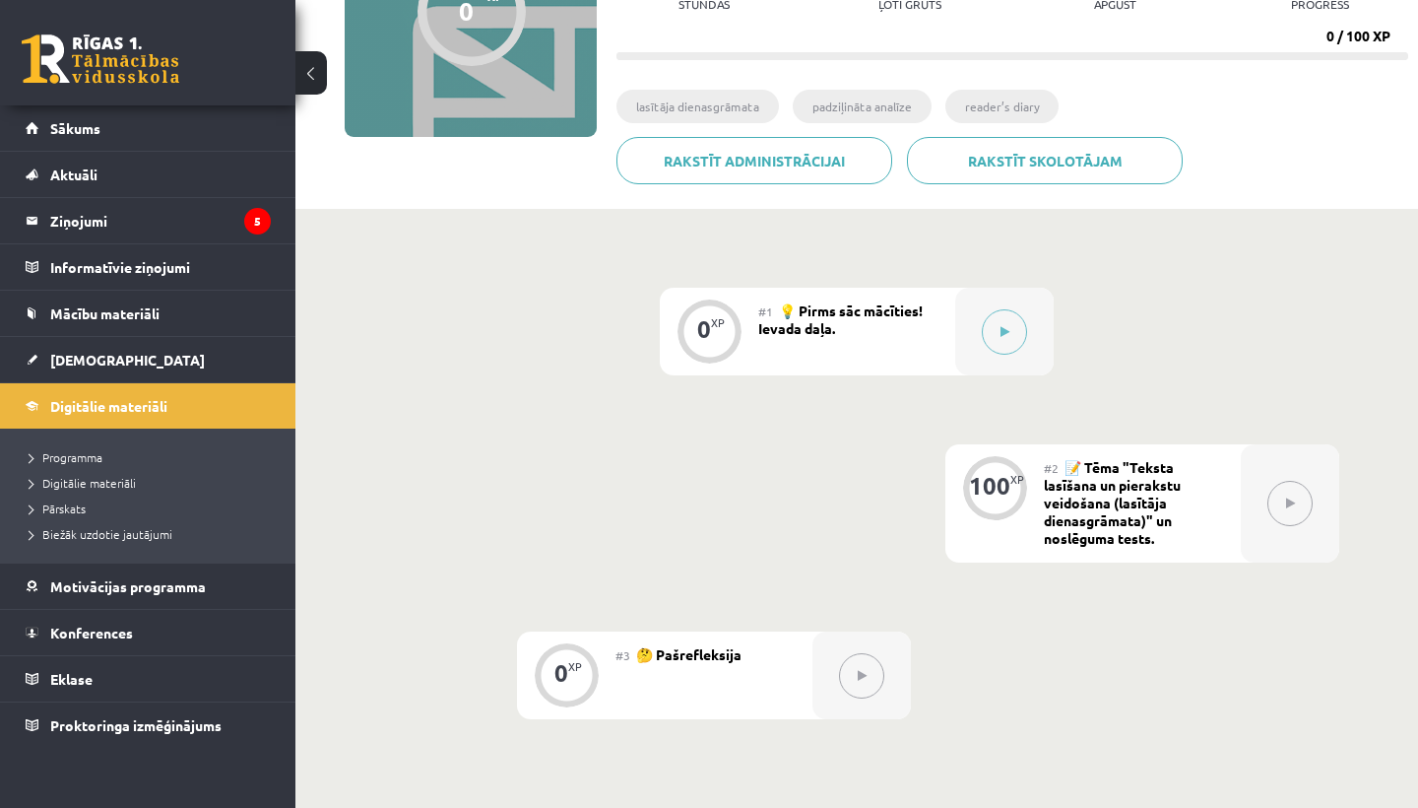
scroll to position [267, 0]
click at [1085, 499] on span "📝 Tēma "Teksta lasīšana un pierakstu veidošana (lasītāja dienasgrāmata)" un nos…" at bounding box center [1112, 501] width 137 height 89
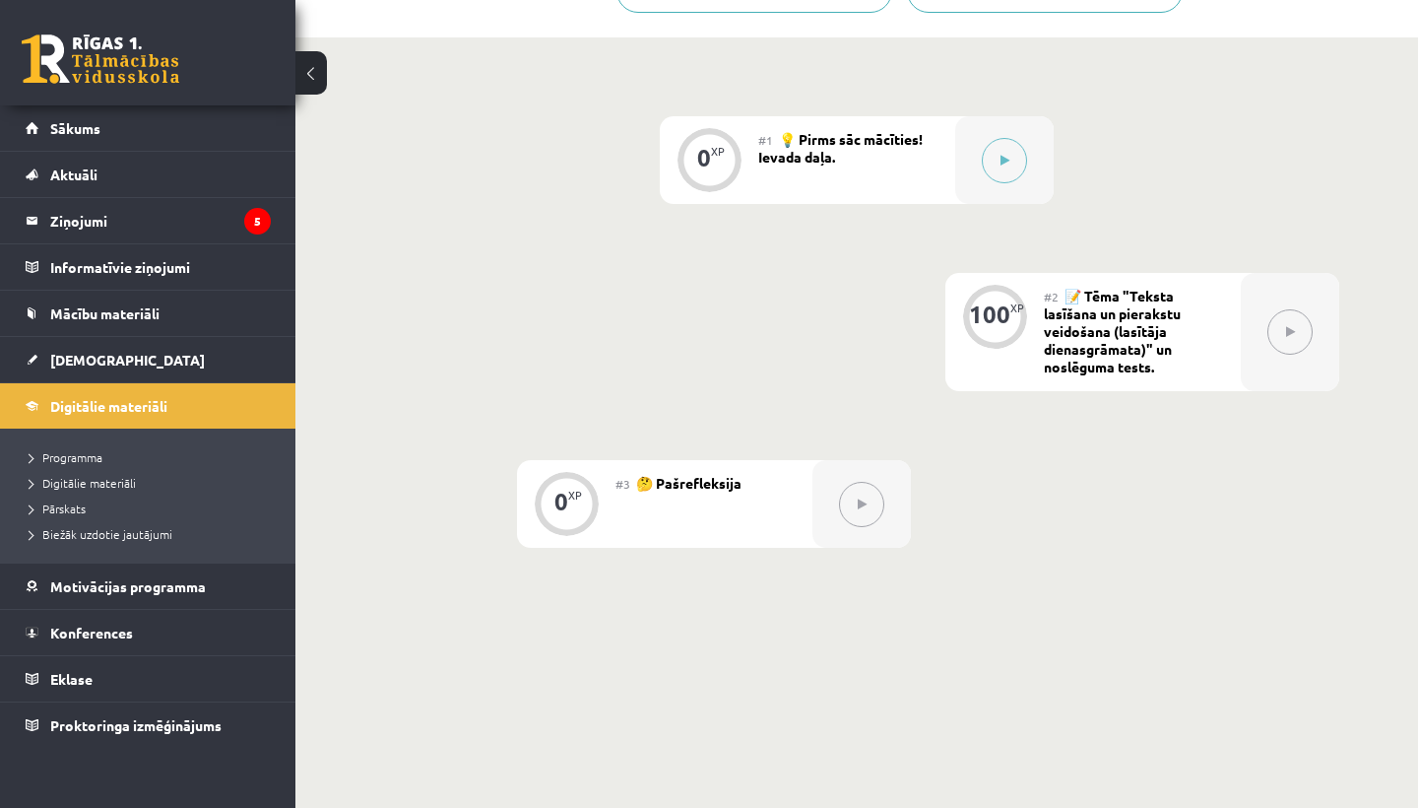
scroll to position [440, 0]
click at [1092, 325] on span "📝 Tēma "Teksta lasīšana un pierakstu veidošana (lasītāja dienasgrāmata)" un nos…" at bounding box center [1112, 328] width 137 height 89
click at [1298, 325] on button at bounding box center [1290, 328] width 45 height 45
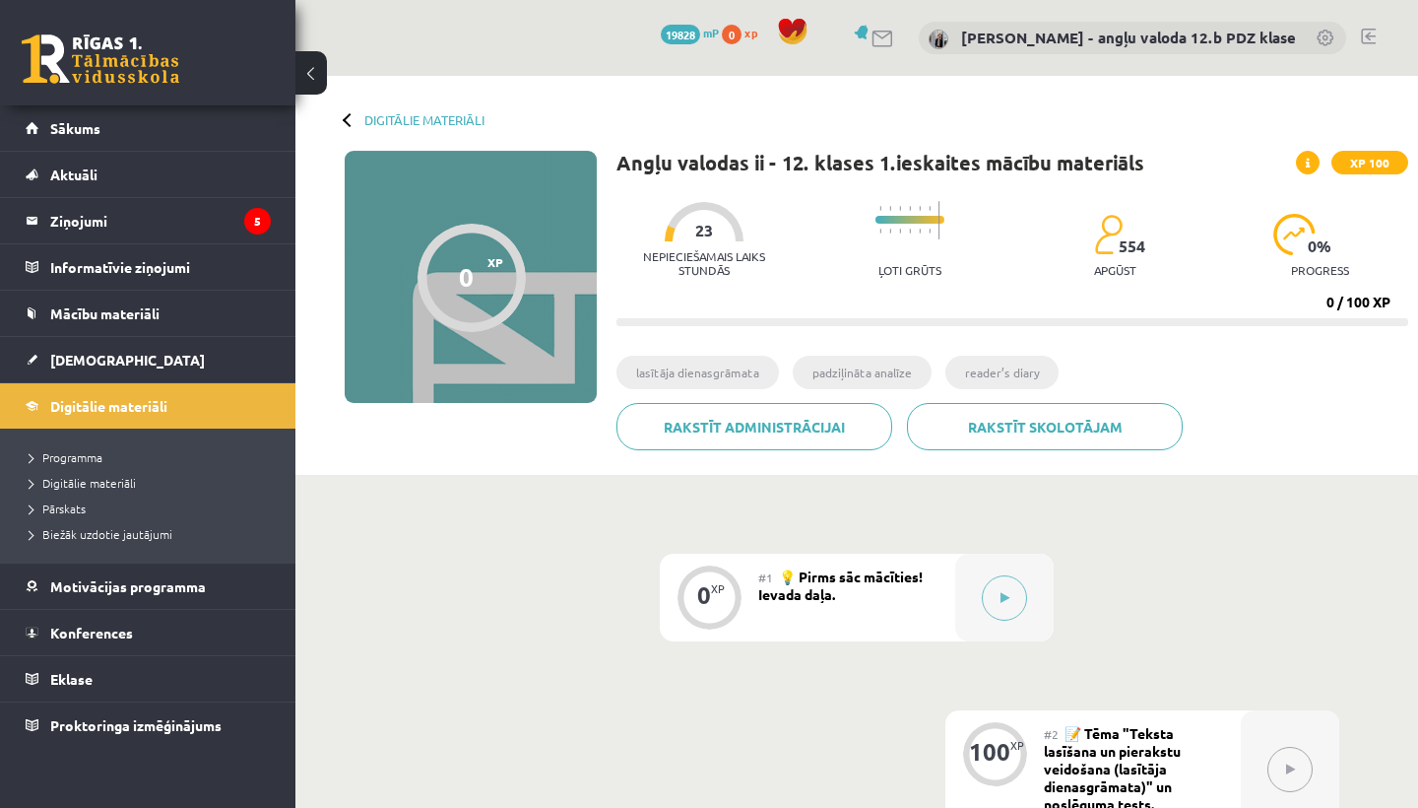
scroll to position [0, 0]
click at [352, 121] on div at bounding box center [350, 119] width 14 height 14
click at [412, 119] on link "Digitālie materiāli" at bounding box center [424, 119] width 120 height 15
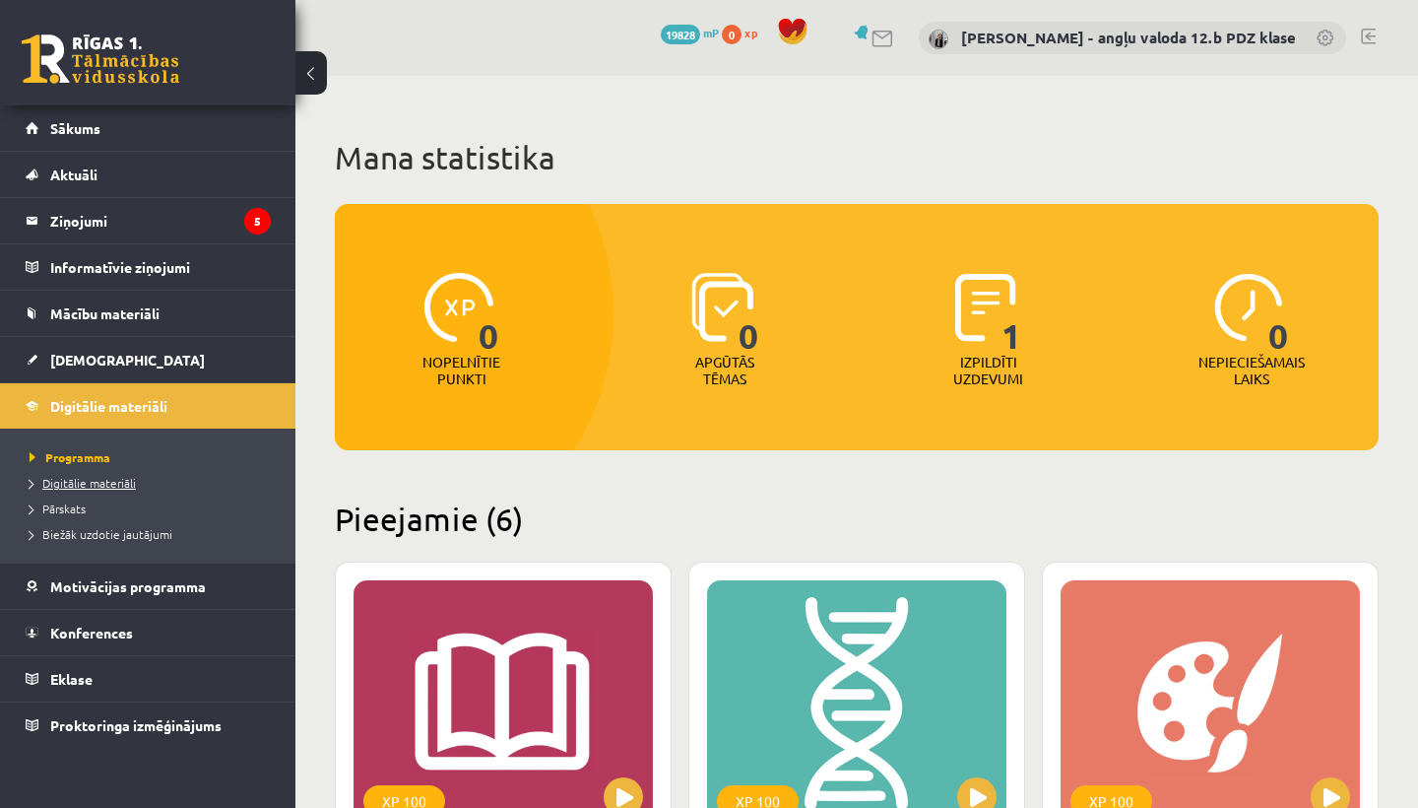
click at [111, 484] on span "Digitālie materiāli" at bounding box center [83, 483] width 106 height 16
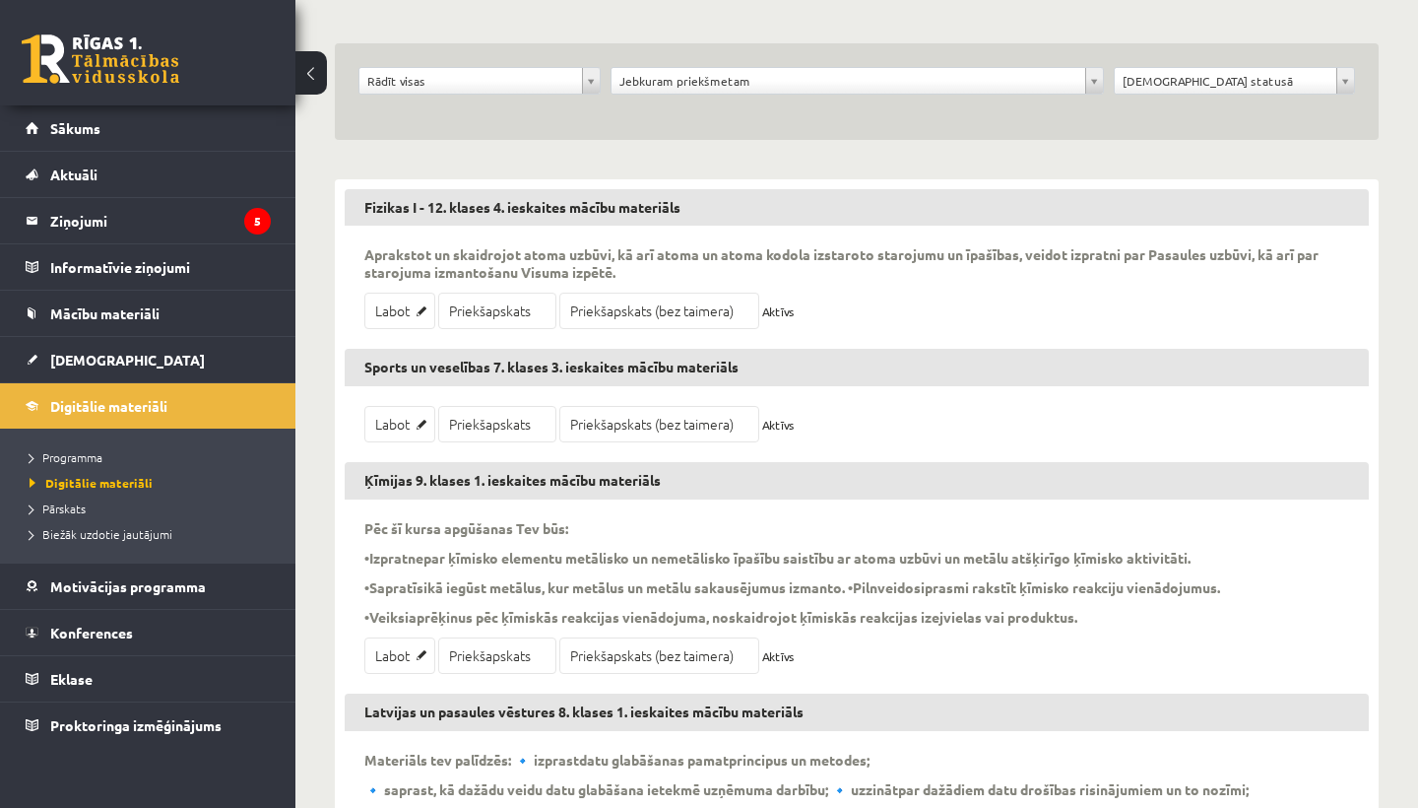
scroll to position [215, 0]
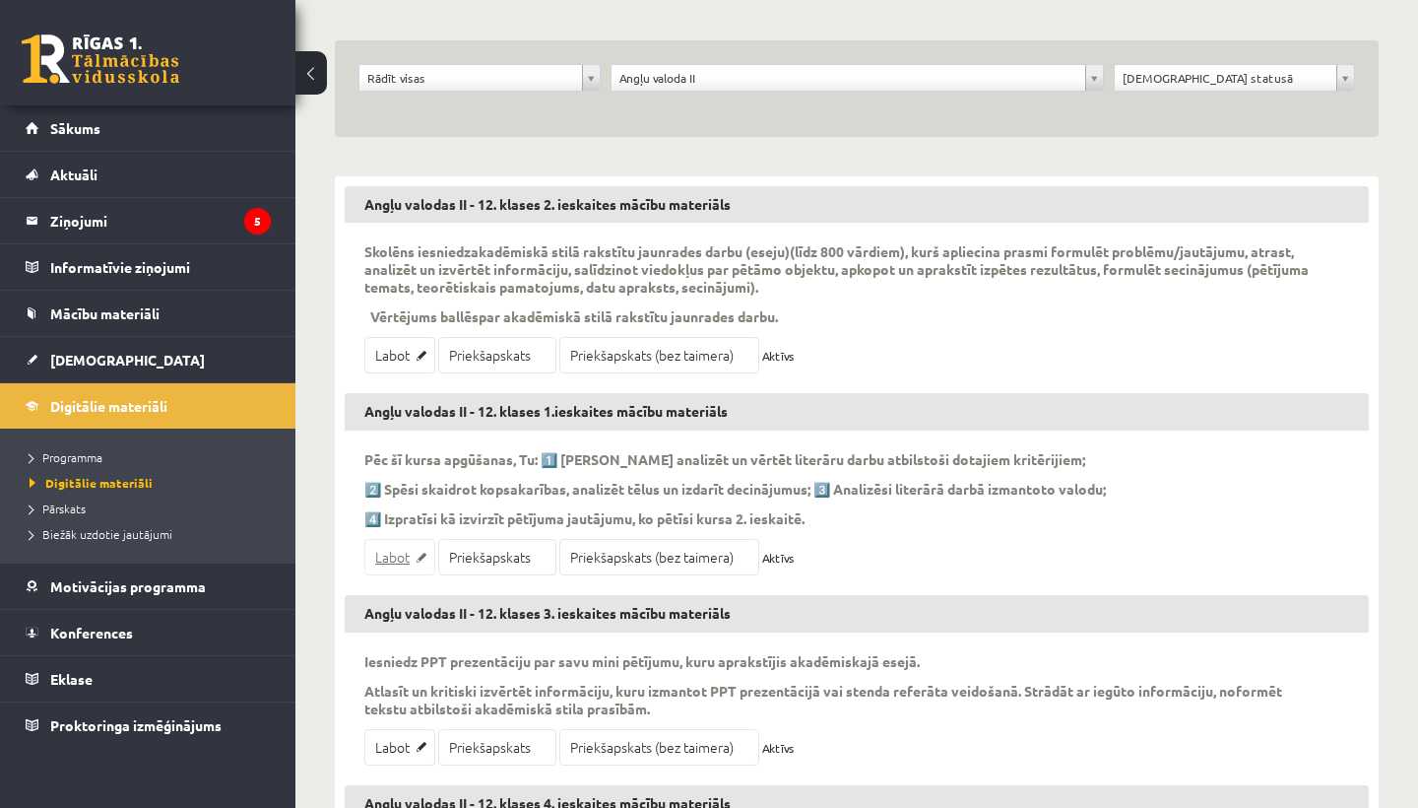
click at [398, 556] on link "Labot" at bounding box center [399, 557] width 71 height 36
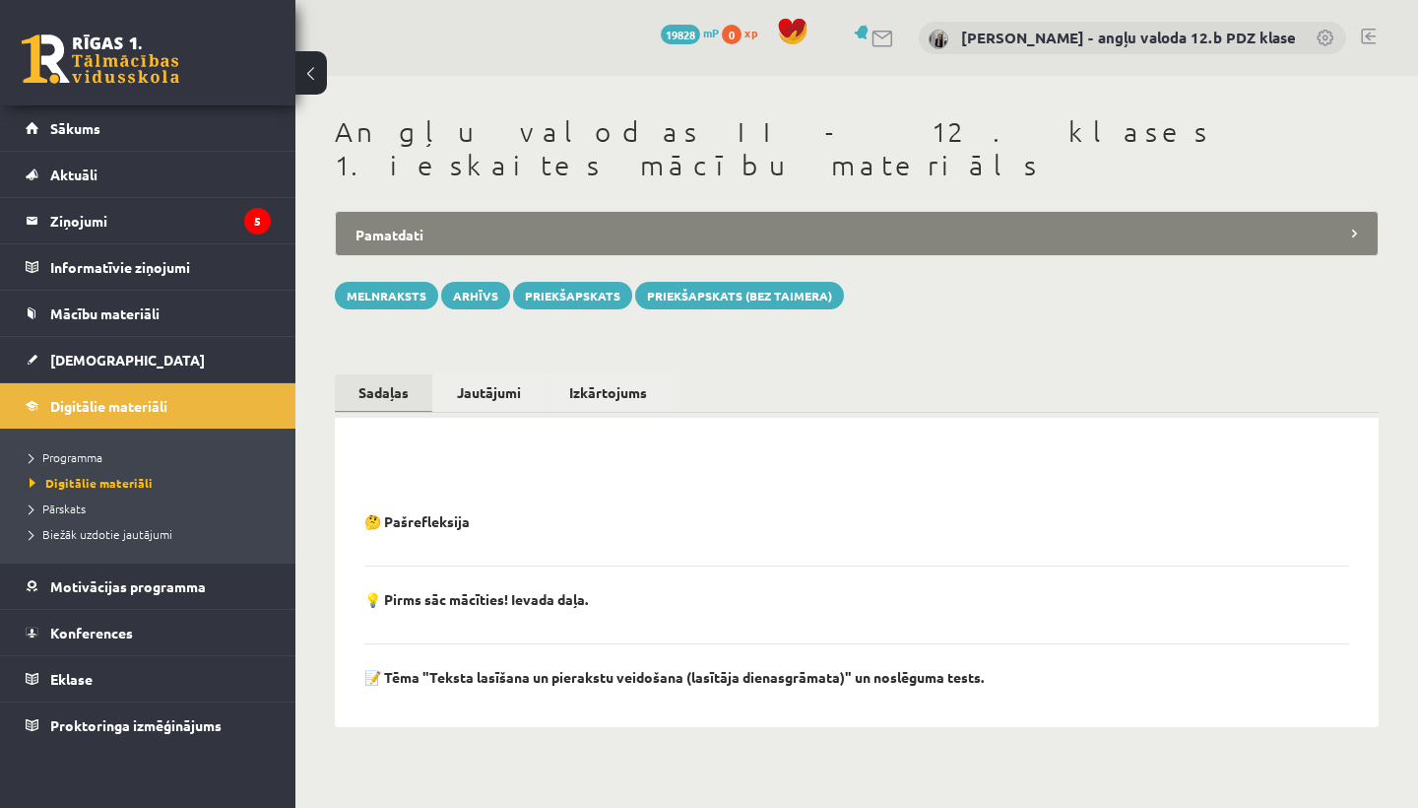
click at [794, 668] on p "📝 Tēma "Teksta lasīšana un pierakstu veidošana (lasītāja dienasgrāmata)" un nos…" at bounding box center [674, 677] width 620 height 18
click at [374, 668] on p "📝 Tēma "Teksta lasīšana un pierakstu veidošana (lasītāja dienasgrāmata)" un nos…" at bounding box center [674, 677] width 620 height 18
click at [576, 282] on link "Priekšapskats" at bounding box center [572, 296] width 119 height 28
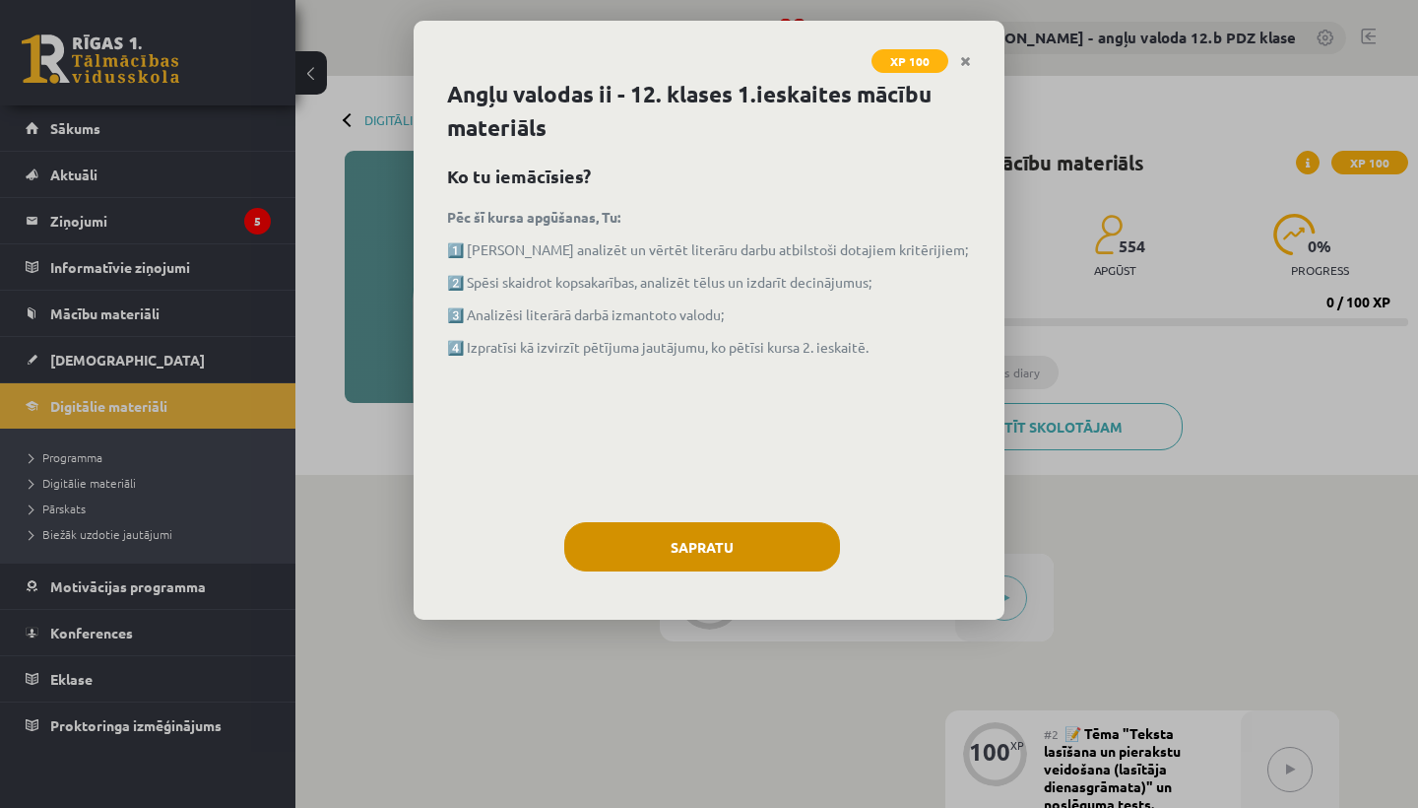
click at [687, 552] on button "Sapratu" at bounding box center [702, 546] width 276 height 49
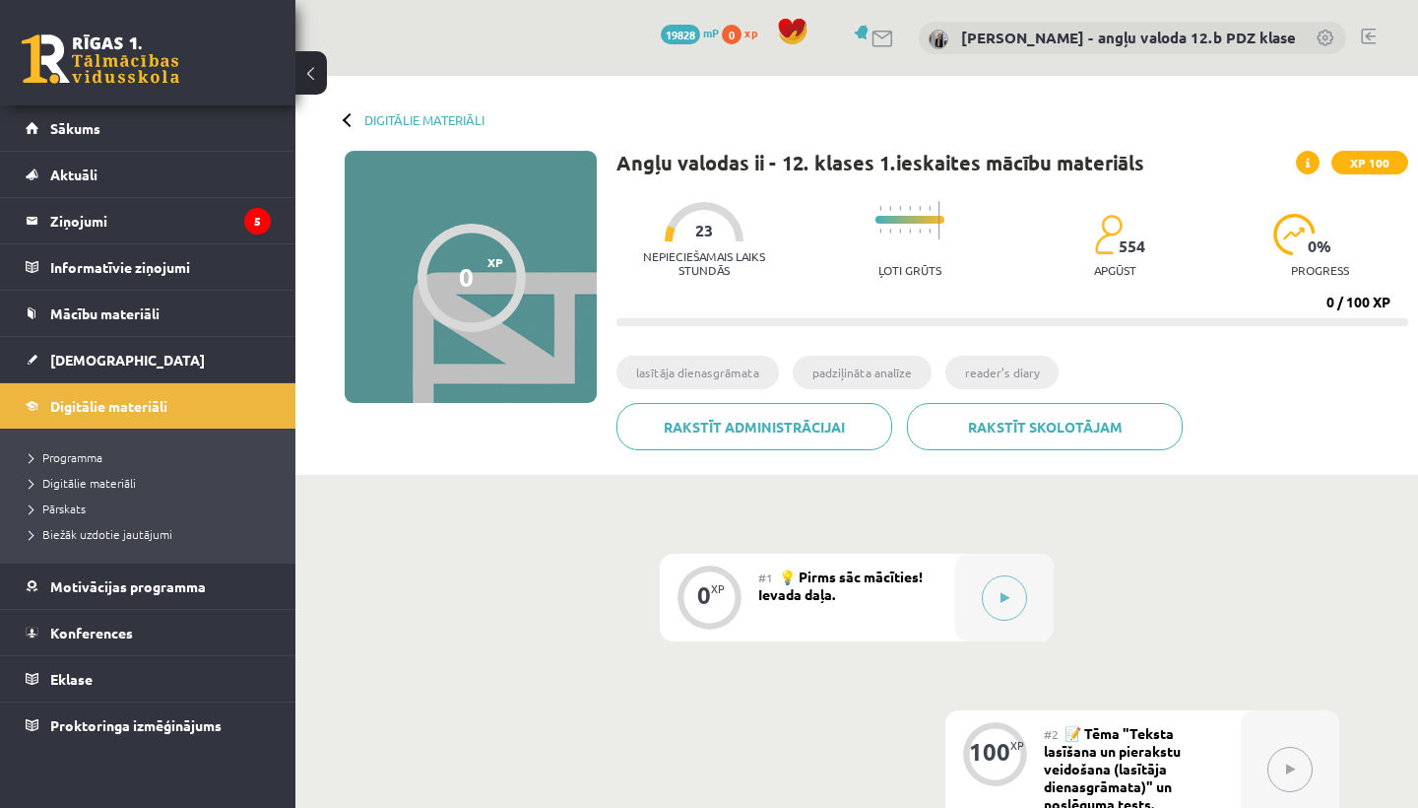
click at [711, 370] on li "lasītāja dienasgrāmata" at bounding box center [698, 372] width 163 height 33
click at [460, 269] on div "0" at bounding box center [466, 277] width 15 height 30
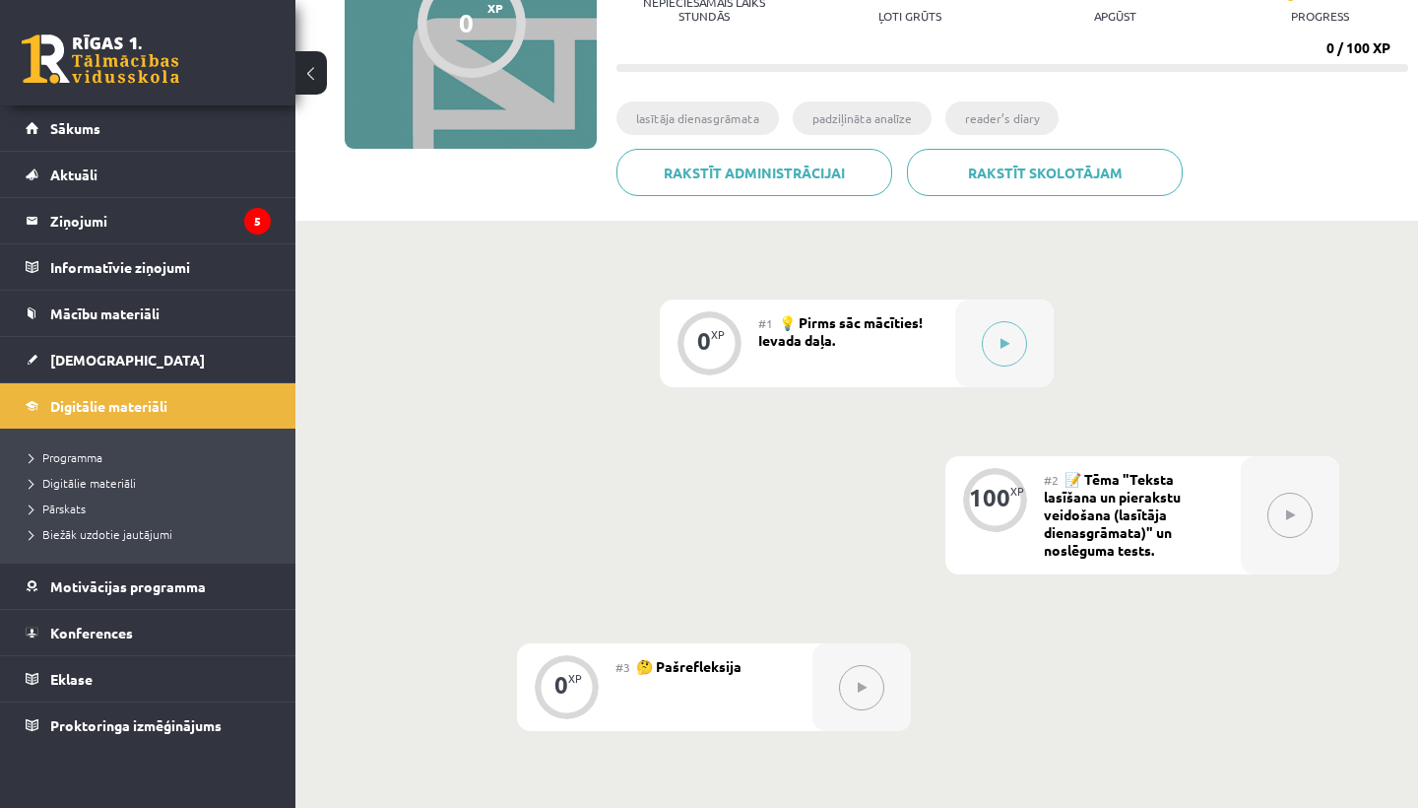
scroll to position [264, 0]
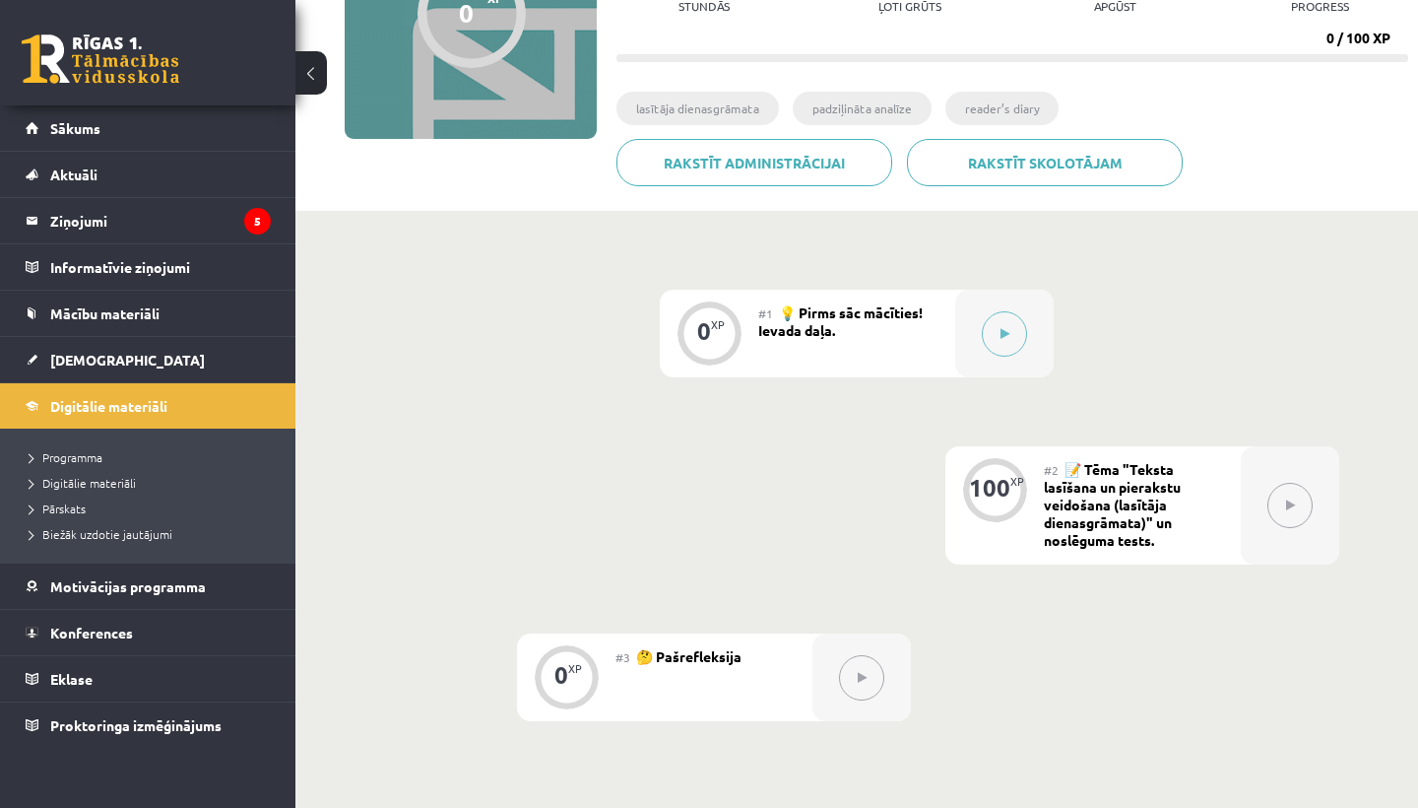
click at [1291, 500] on icon at bounding box center [1290, 505] width 9 height 12
click at [987, 487] on div "100" at bounding box center [989, 488] width 41 height 18
click at [856, 675] on button at bounding box center [861, 677] width 45 height 45
click at [1250, 521] on div at bounding box center [1290, 505] width 98 height 118
click at [1013, 333] on button at bounding box center [1004, 333] width 45 height 45
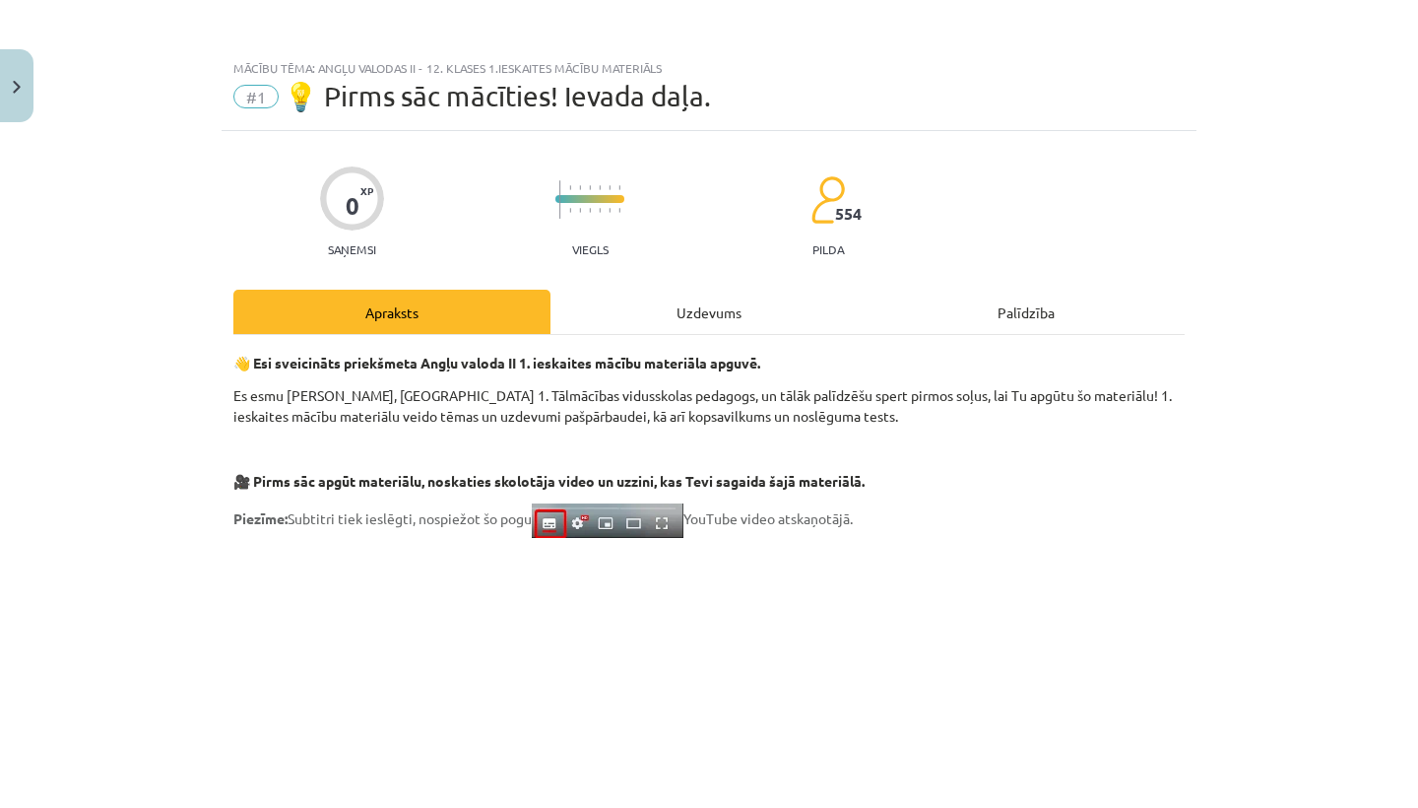
scroll to position [0, 0]
click at [11, 84] on button "Close" at bounding box center [16, 85] width 33 height 73
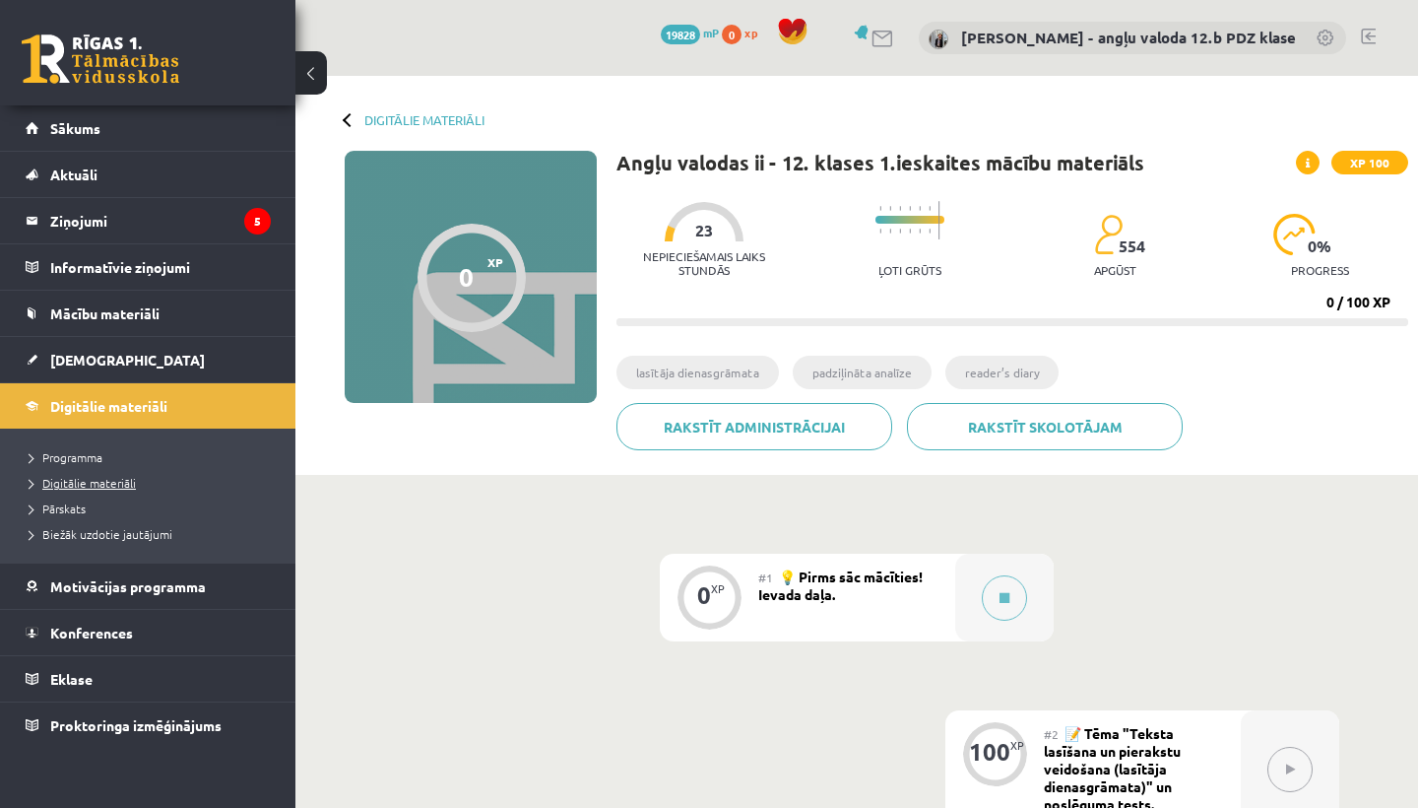
click at [102, 487] on span "Digitālie materiāli" at bounding box center [83, 483] width 106 height 16
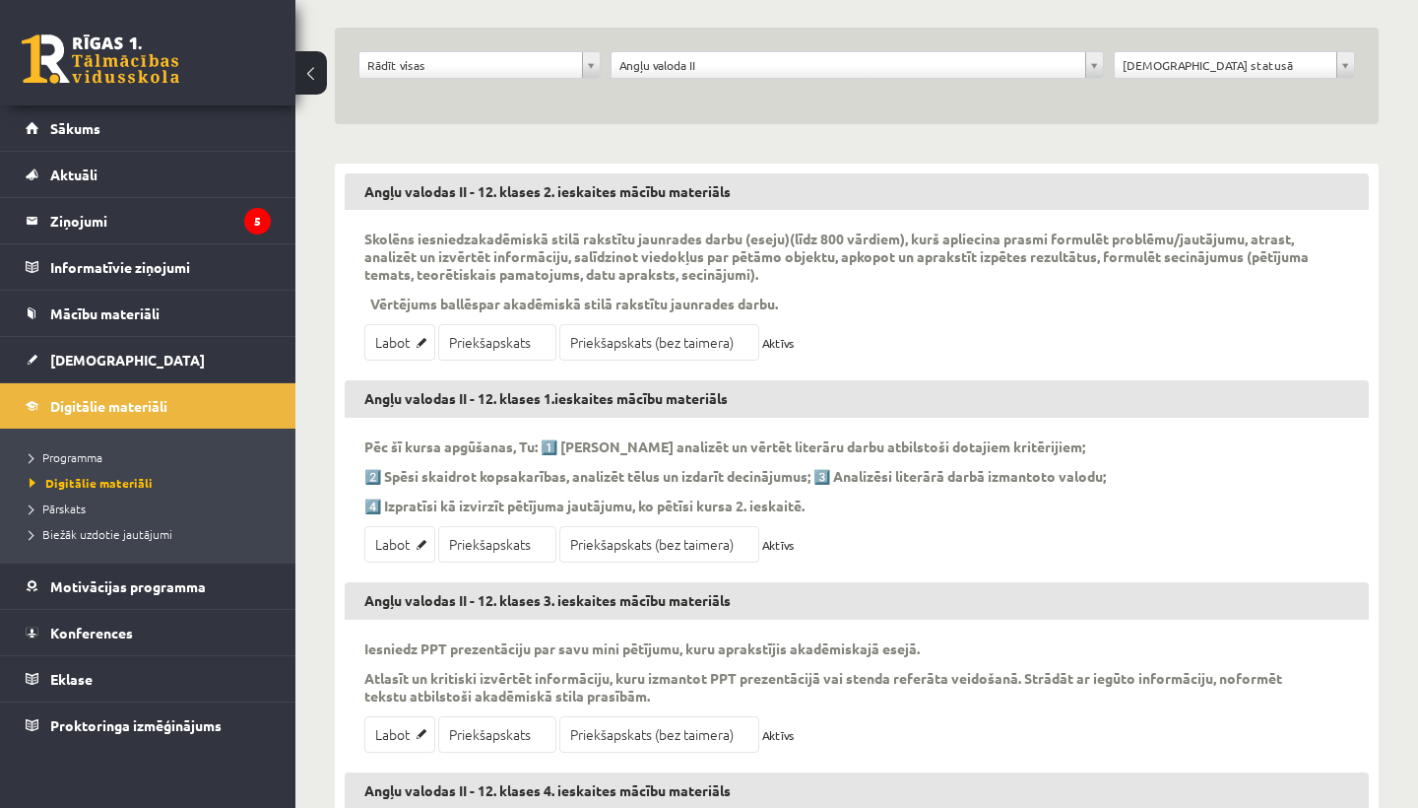
scroll to position [234, 0]
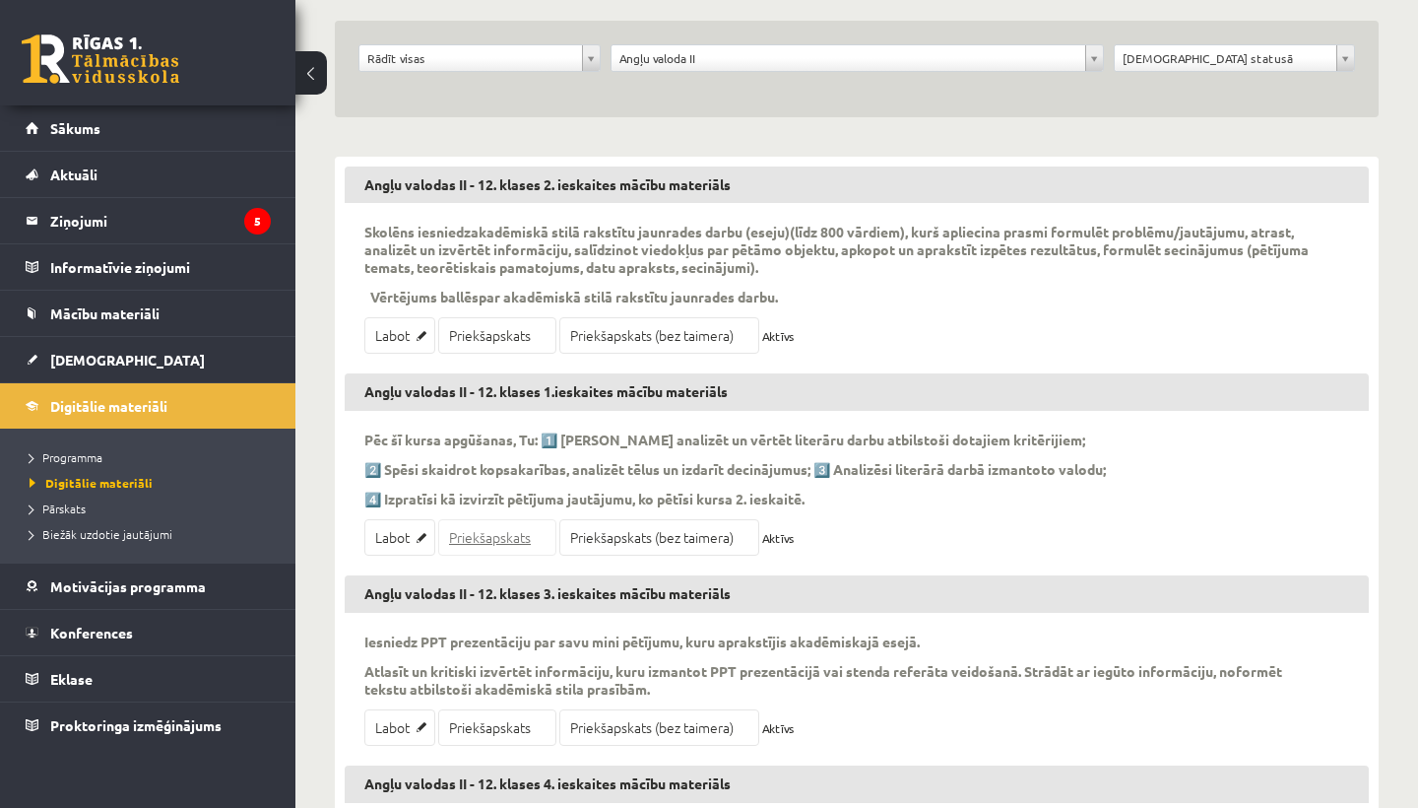
click at [479, 539] on link "Priekšapskats" at bounding box center [497, 537] width 118 height 36
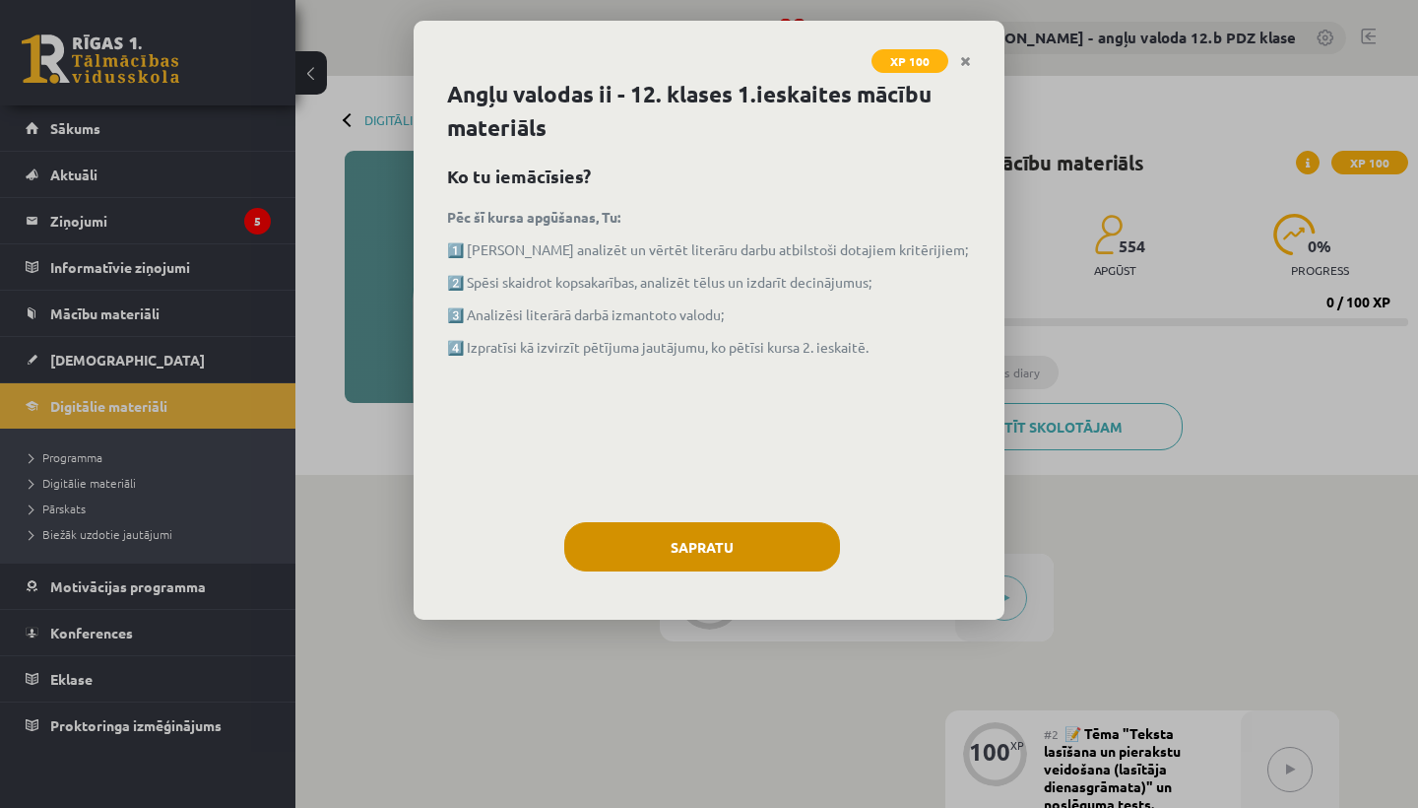
click at [682, 545] on button "Sapratu" at bounding box center [702, 546] width 276 height 49
